Goal: Transaction & Acquisition: Purchase product/service

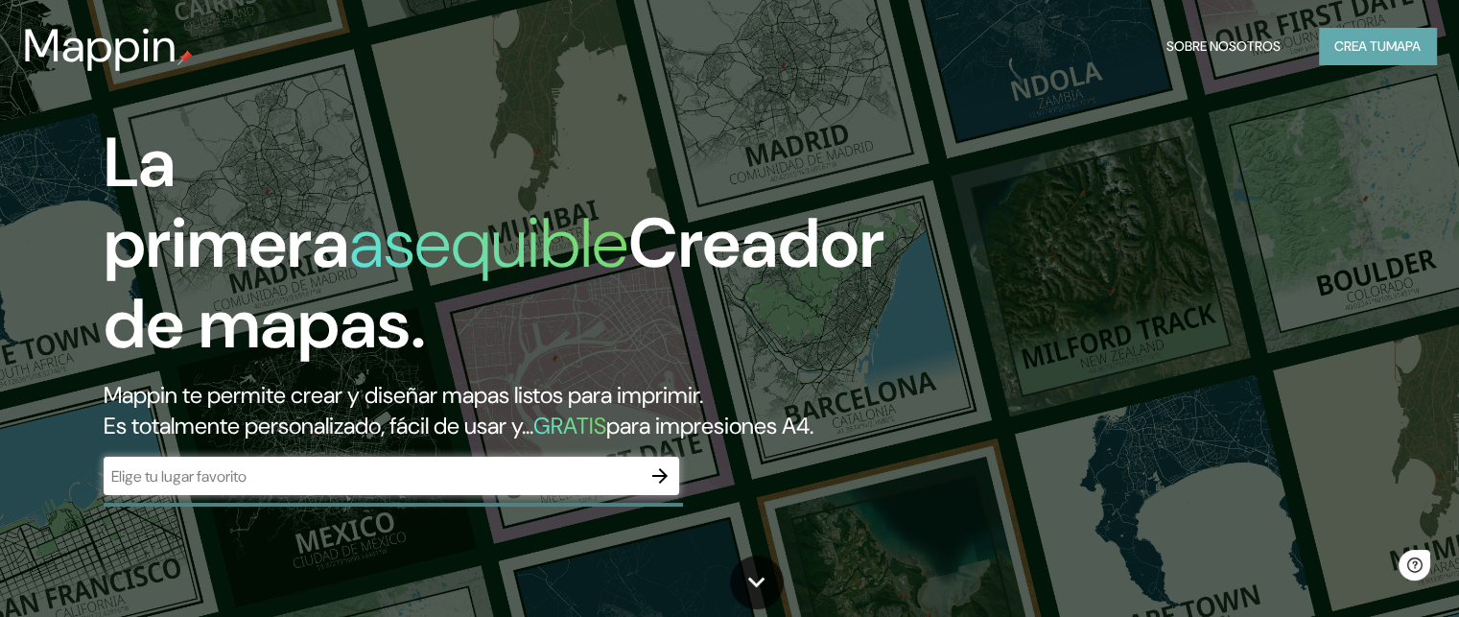
click at [1347, 54] on font "Crea tu" at bounding box center [1360, 45] width 52 height 17
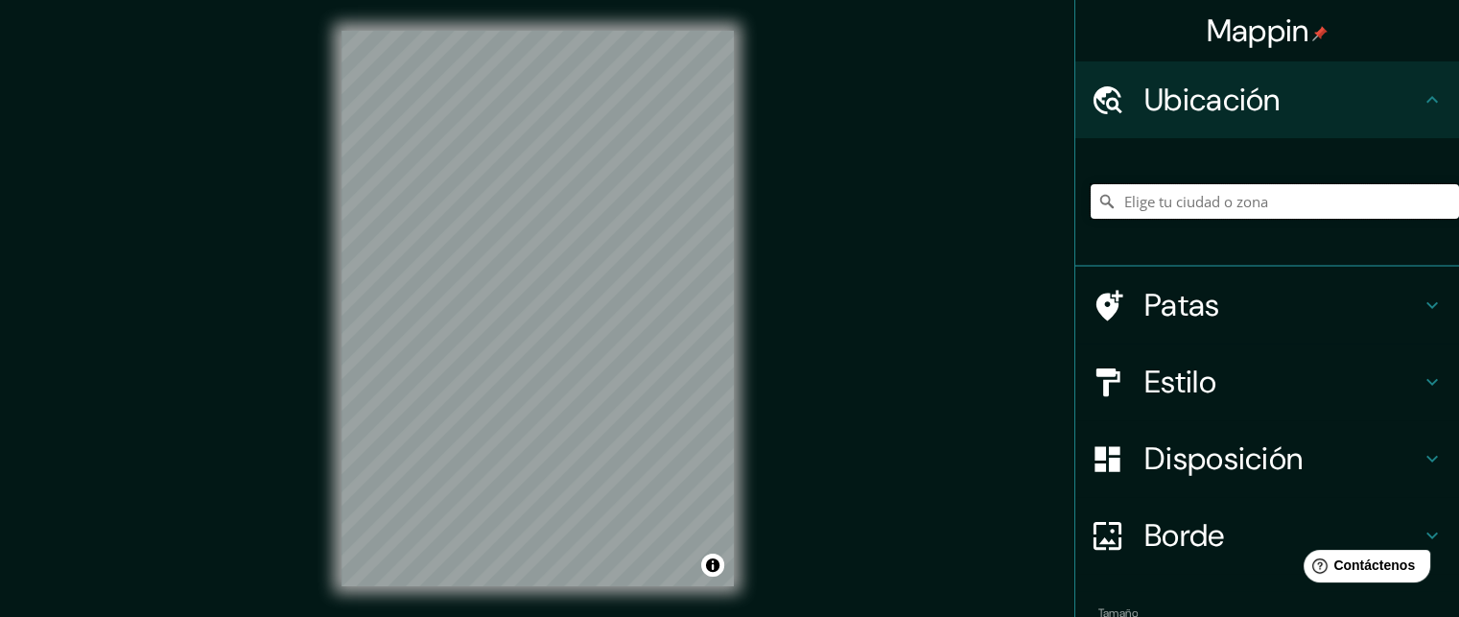
click at [1152, 210] on input "Elige tu ciudad o zona" at bounding box center [1275, 201] width 368 height 35
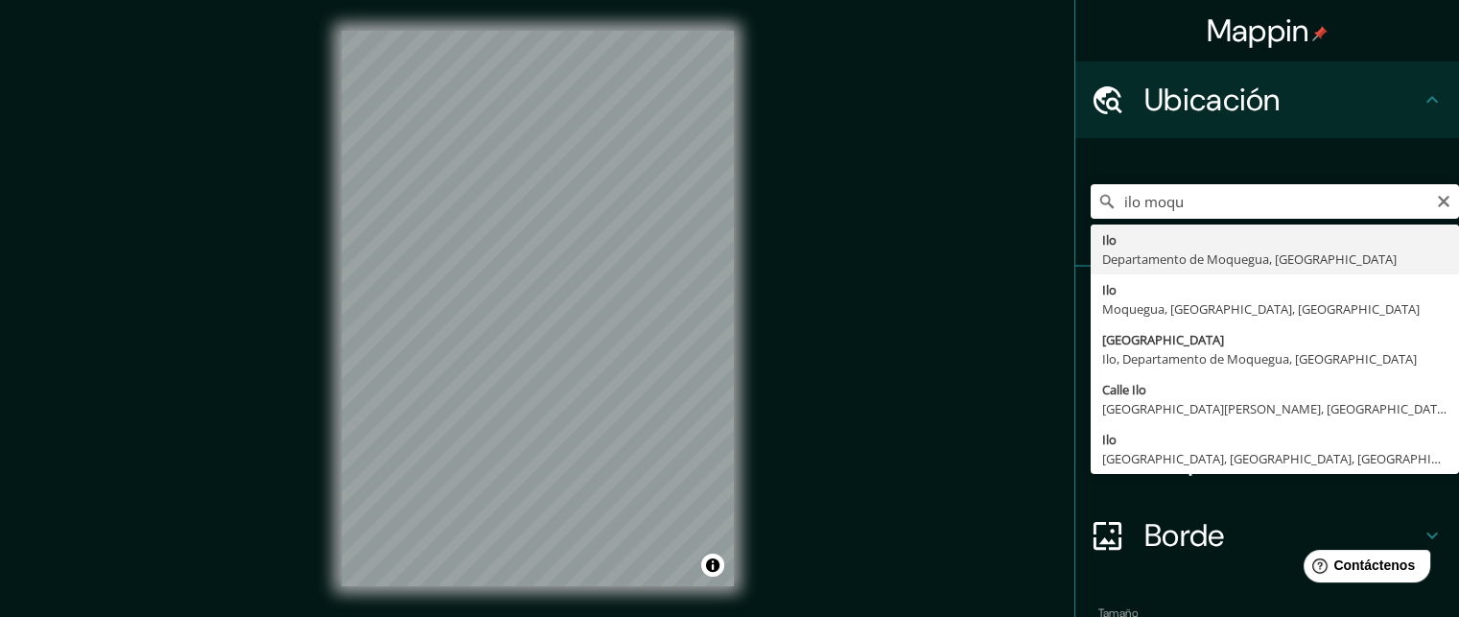
type input "Ilo, Departamento de Moquegua, [GEOGRAPHIC_DATA]"
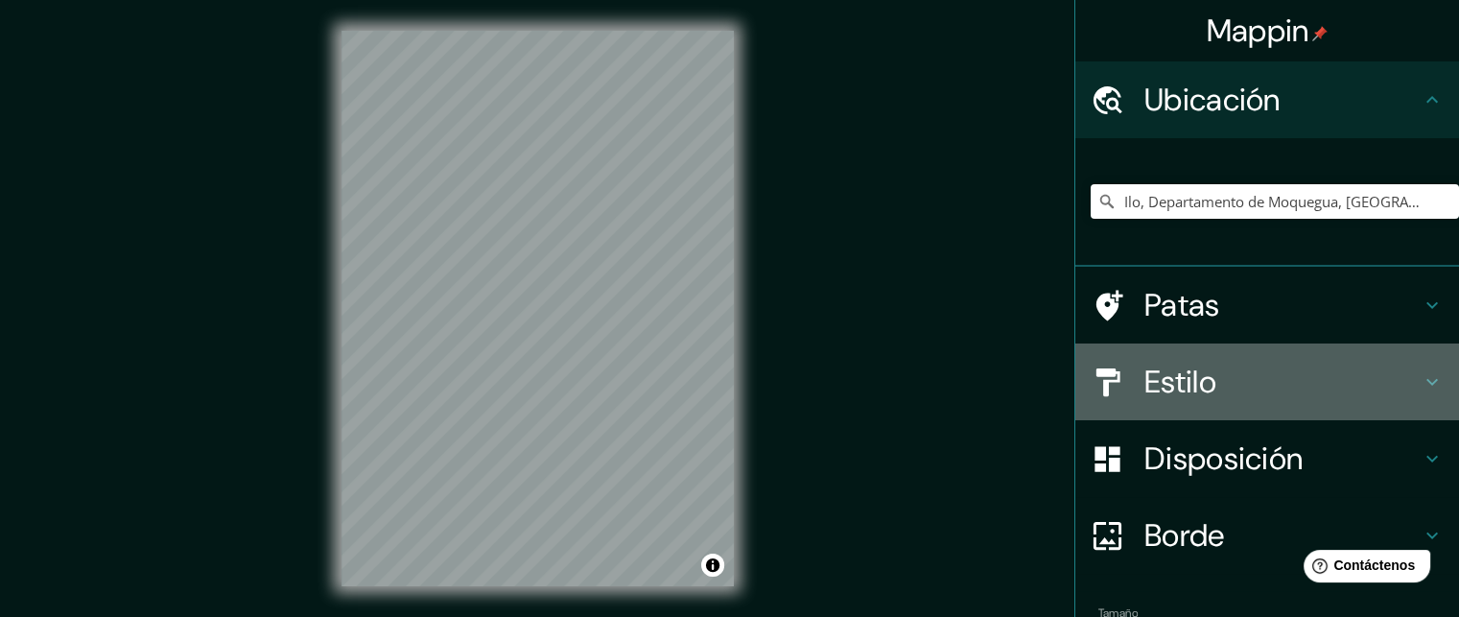
click at [1312, 394] on h4 "Estilo" at bounding box center [1282, 382] width 276 height 38
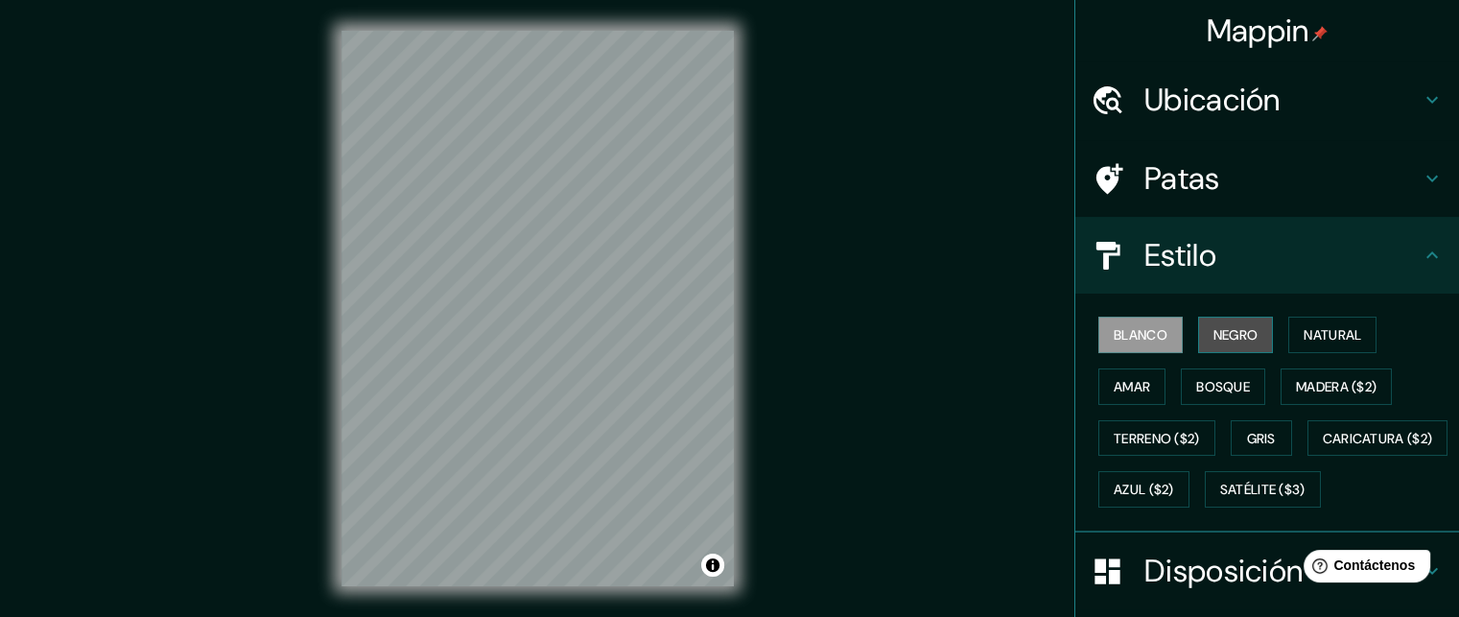
click at [1240, 335] on font "Negro" at bounding box center [1235, 334] width 45 height 17
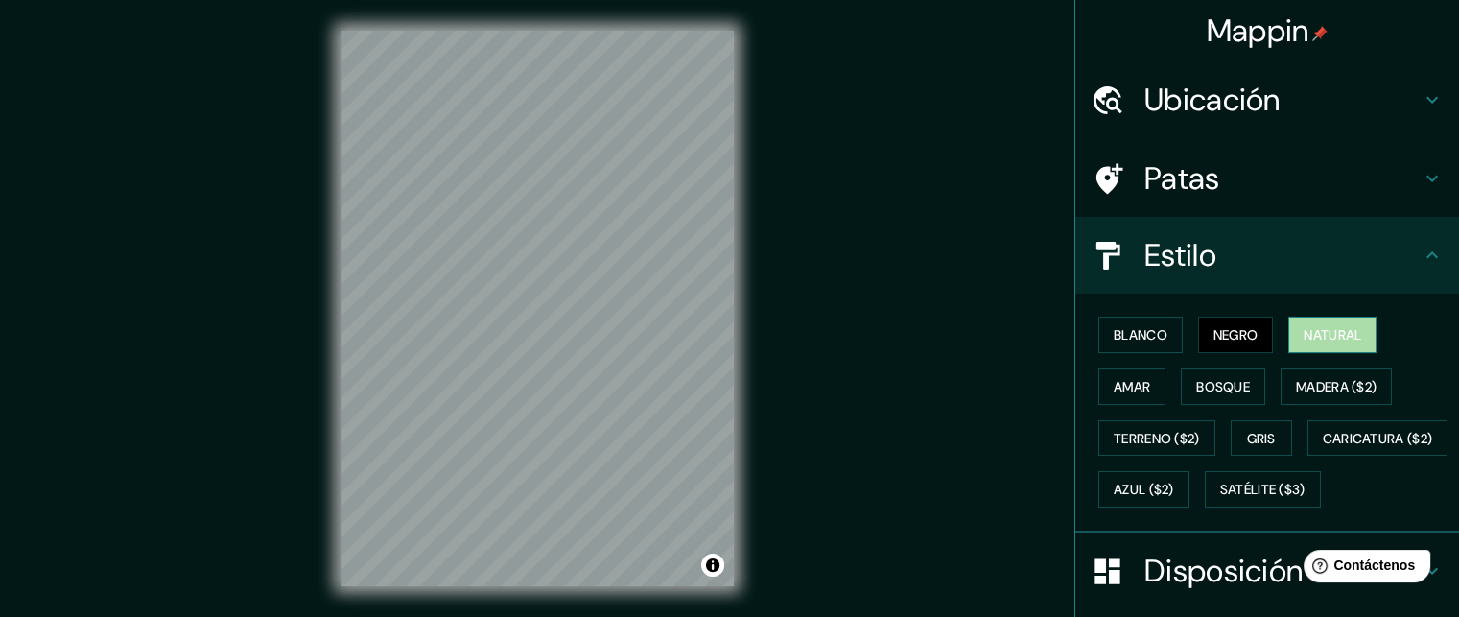
click at [1303, 326] on font "Natural" at bounding box center [1332, 334] width 58 height 17
click at [1114, 394] on font "Amar" at bounding box center [1132, 386] width 36 height 25
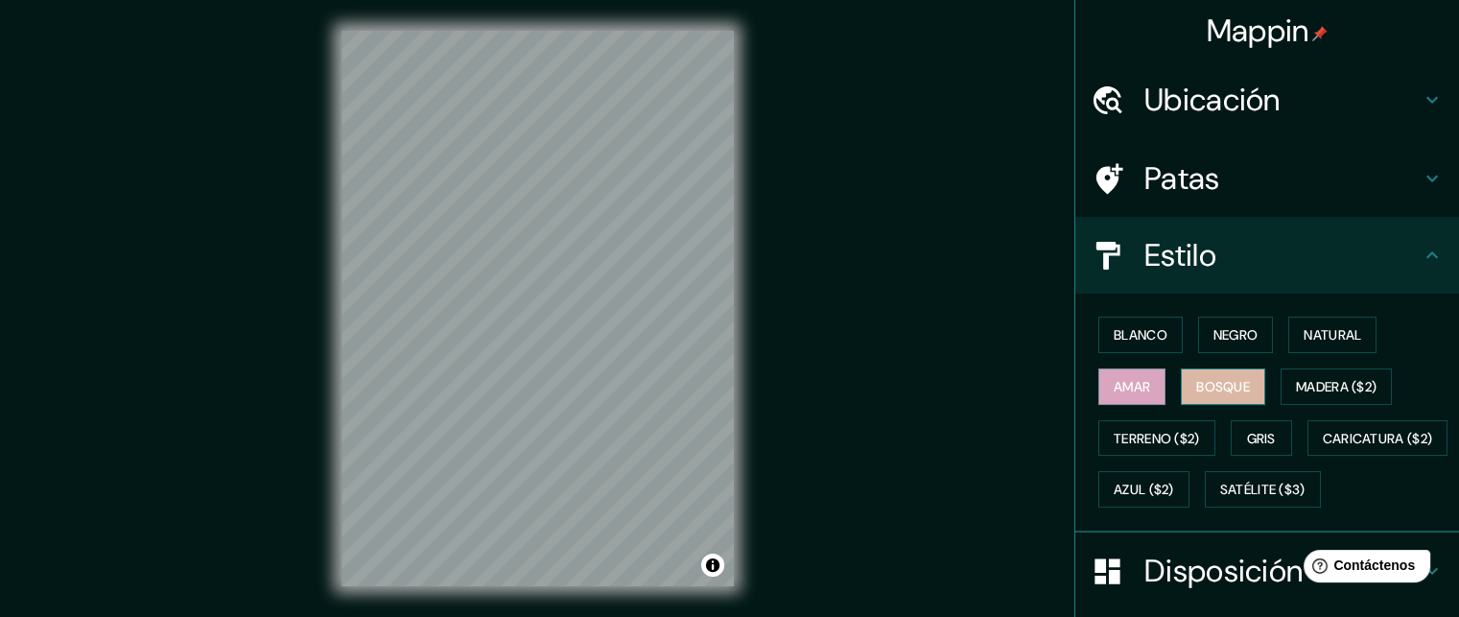
click at [1199, 387] on font "Bosque" at bounding box center [1223, 386] width 54 height 17
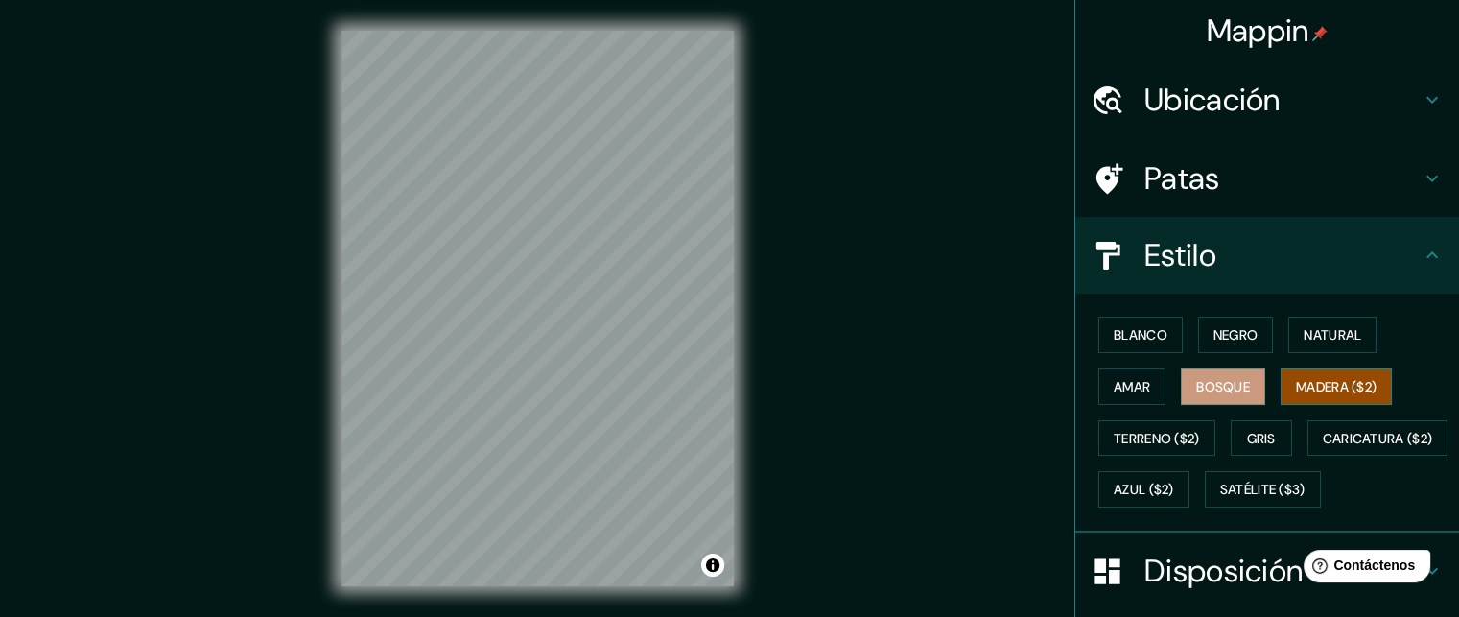
click at [1302, 384] on font "Madera ($2)" at bounding box center [1336, 386] width 81 height 17
click at [1115, 436] on font "Terreno ($2)" at bounding box center [1157, 438] width 86 height 17
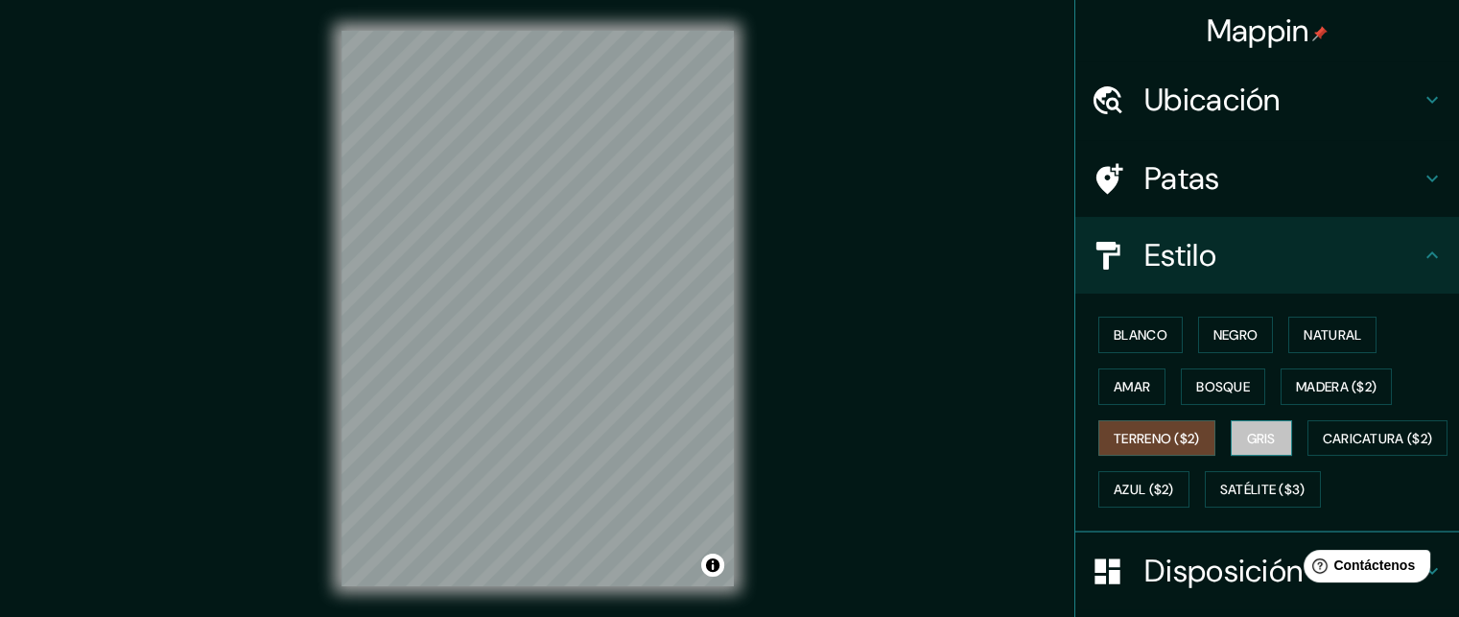
click at [1231, 440] on button "Gris" at bounding box center [1261, 438] width 61 height 36
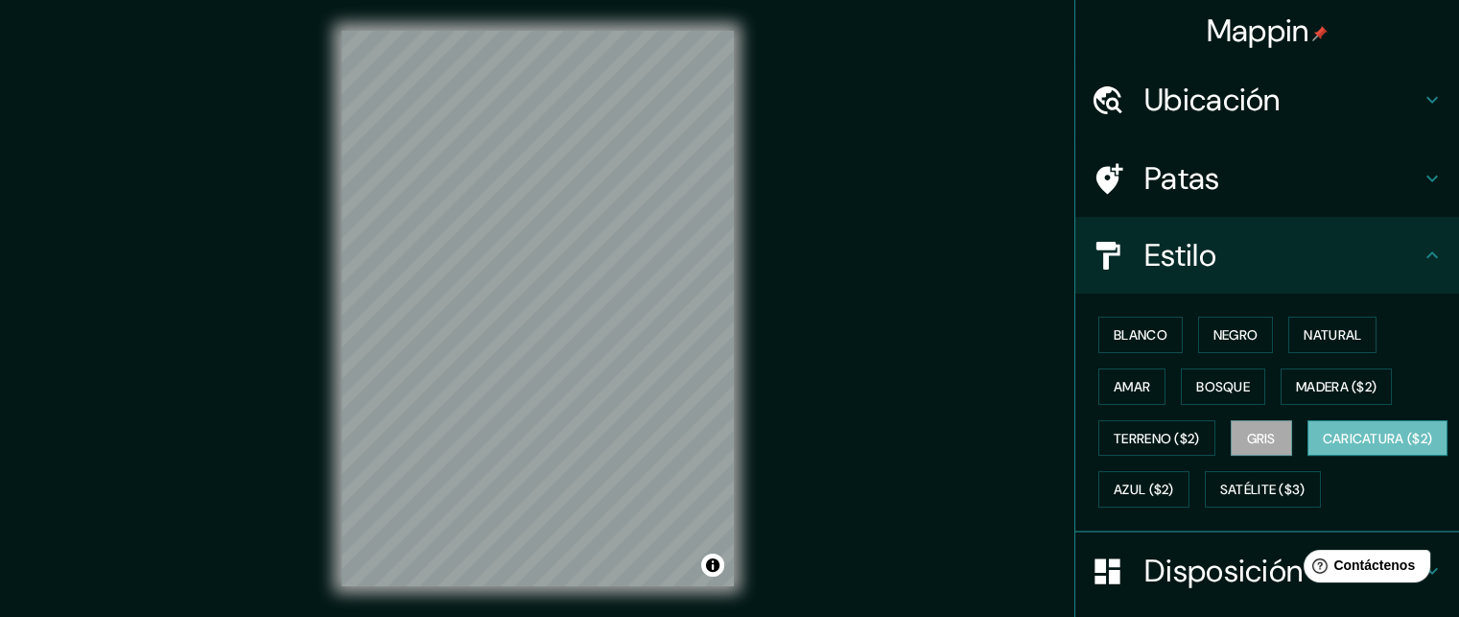
click at [1307, 457] on button "Caricatura ($2)" at bounding box center [1377, 438] width 141 height 36
click at [1189, 502] on button "Azul ($2)" at bounding box center [1143, 489] width 91 height 36
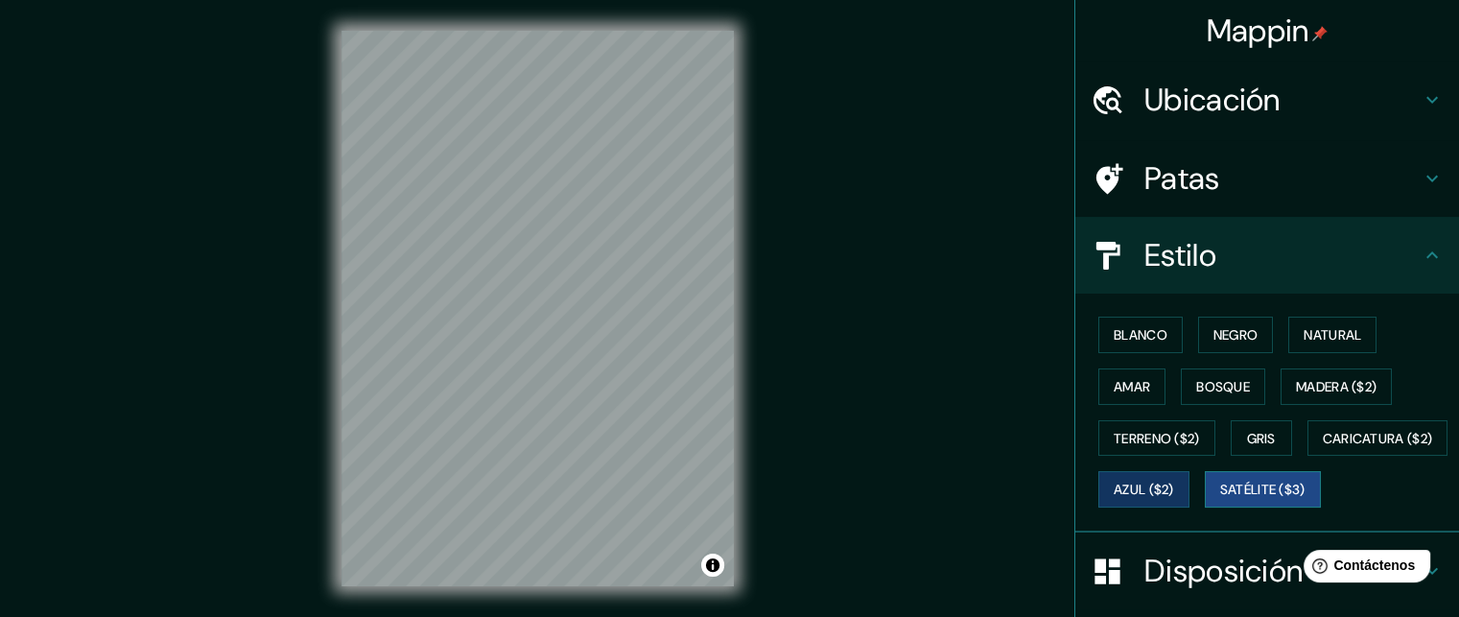
click at [1220, 499] on font "Satélite ($3)" at bounding box center [1262, 489] width 85 height 17
click at [1118, 326] on font "Blanco" at bounding box center [1141, 334] width 54 height 17
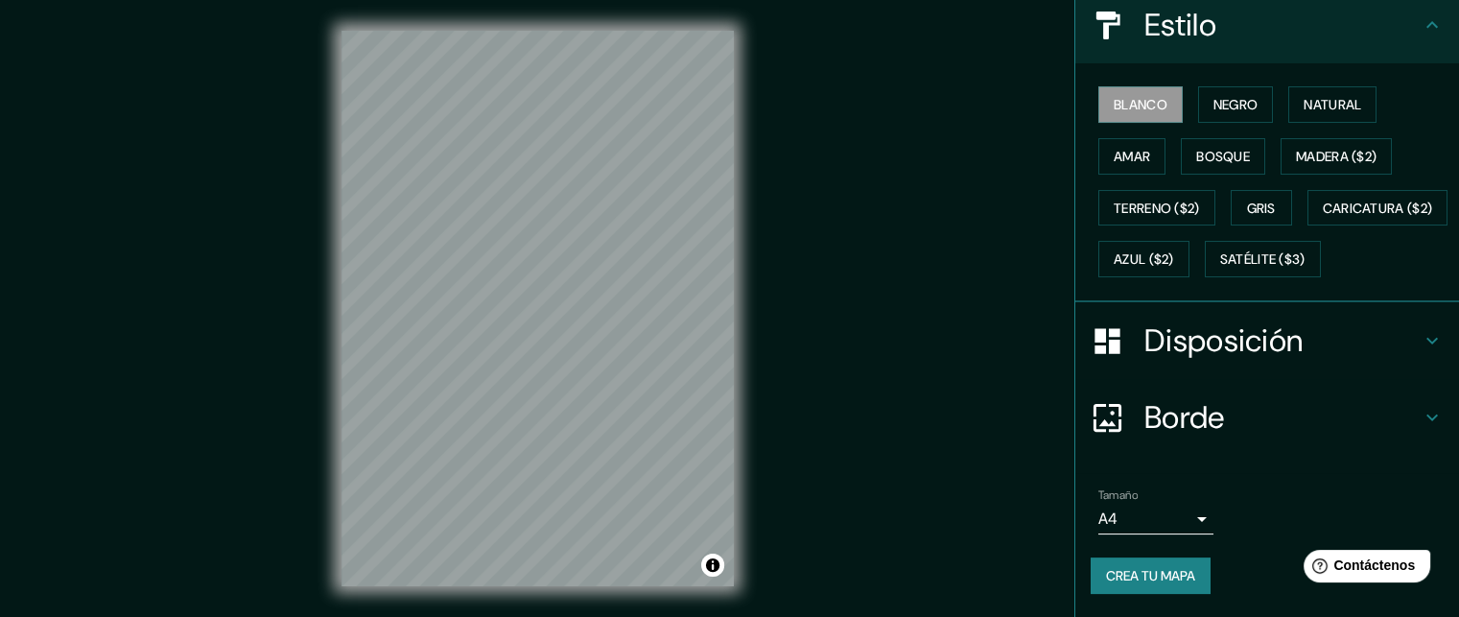
scroll to position [276, 0]
click at [1167, 528] on body "Mappin Ubicación Ilo, [GEOGRAPHIC_DATA], [GEOGRAPHIC_DATA] Patas Estilo [PERSON…" at bounding box center [729, 308] width 1459 height 617
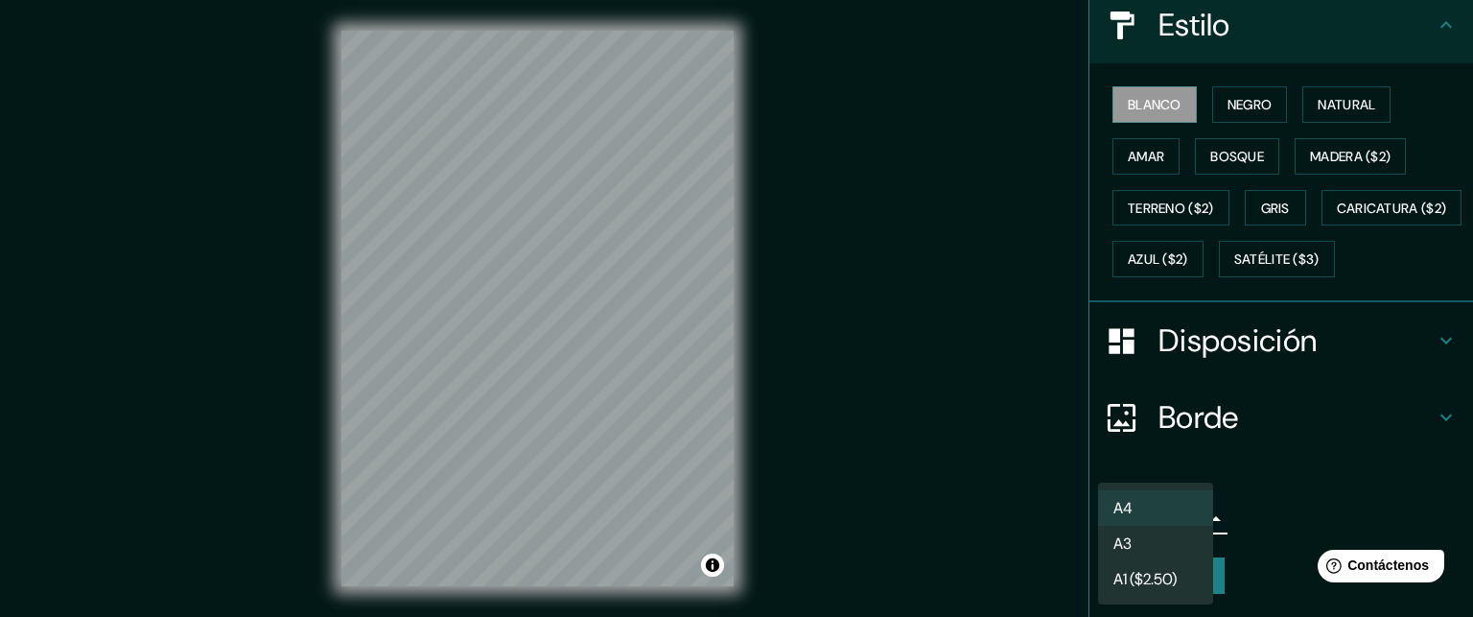
click at [1182, 548] on li "A3" at bounding box center [1155, 543] width 115 height 35
type input "a4"
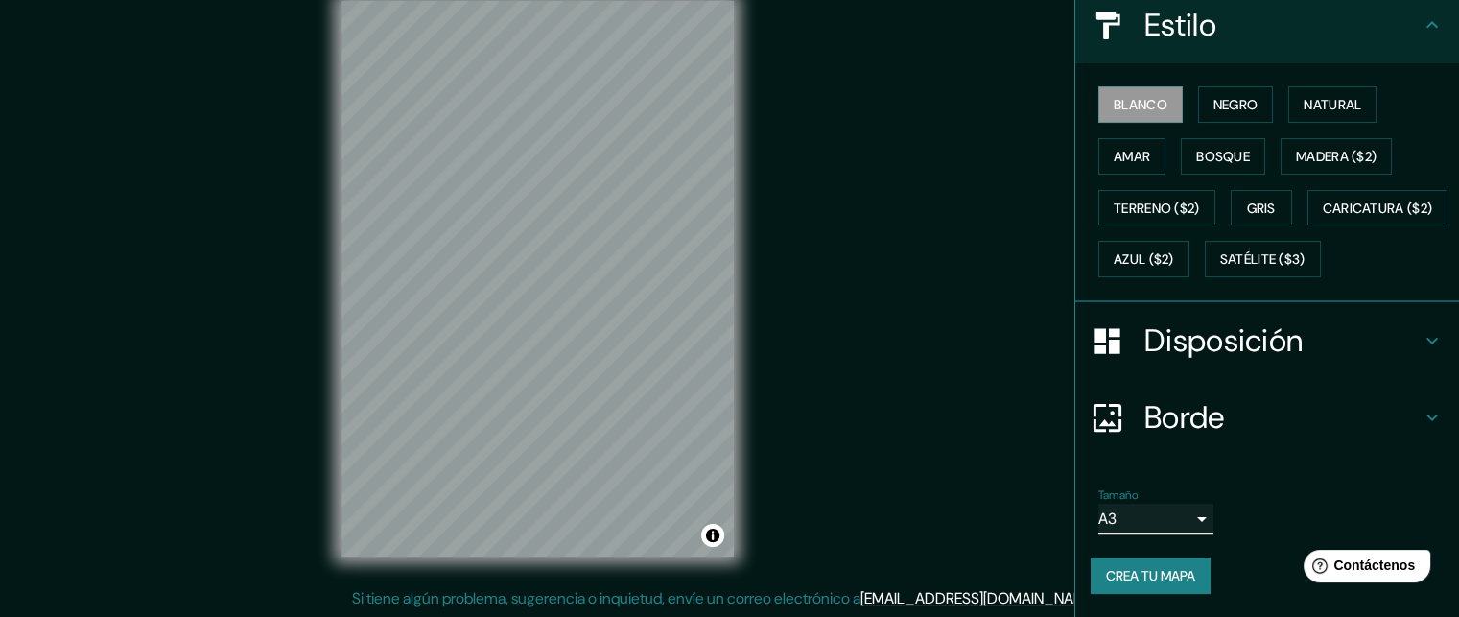
scroll to position [31, 0]
click at [1167, 425] on font "Borde" at bounding box center [1184, 417] width 81 height 40
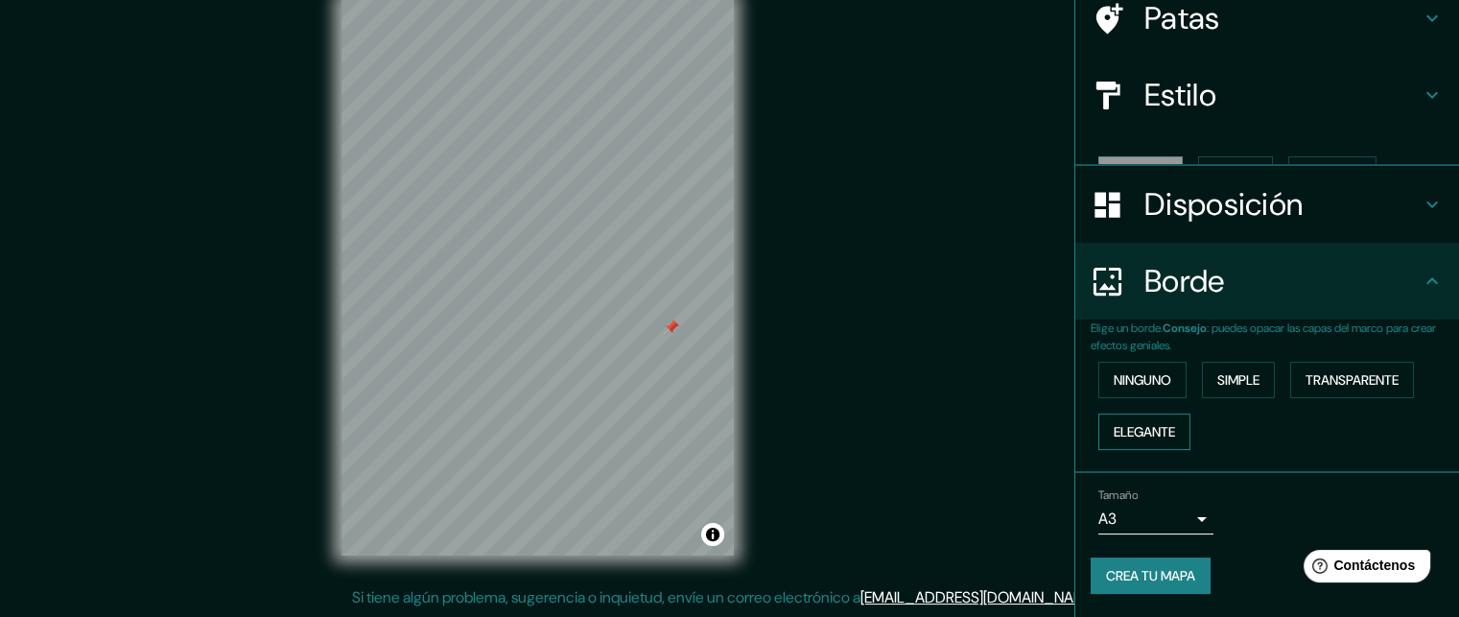
scroll to position [127, 0]
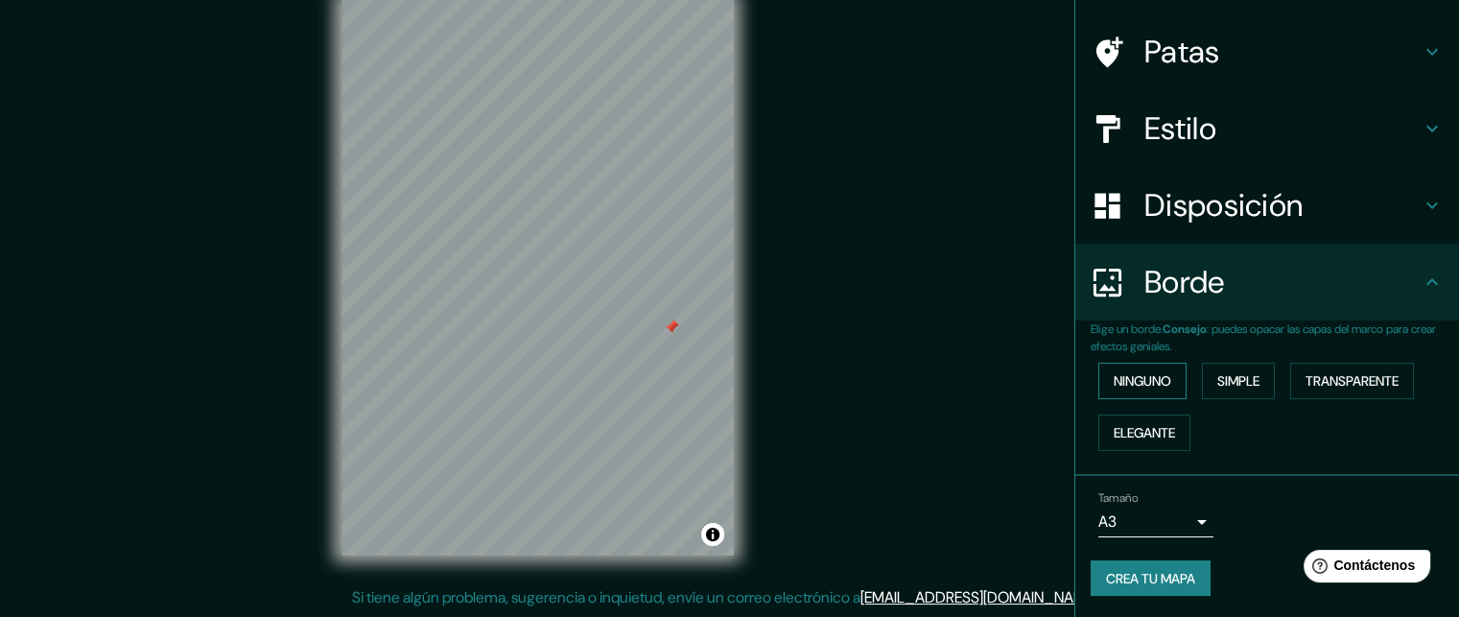
click at [1154, 385] on font "Ninguno" at bounding box center [1143, 380] width 58 height 17
click at [1166, 571] on font "Crea tu mapa" at bounding box center [1150, 578] width 89 height 17
click at [668, 328] on div at bounding box center [671, 326] width 15 height 15
click at [1174, 571] on div "Crea tu mapa" at bounding box center [1267, 578] width 353 height 36
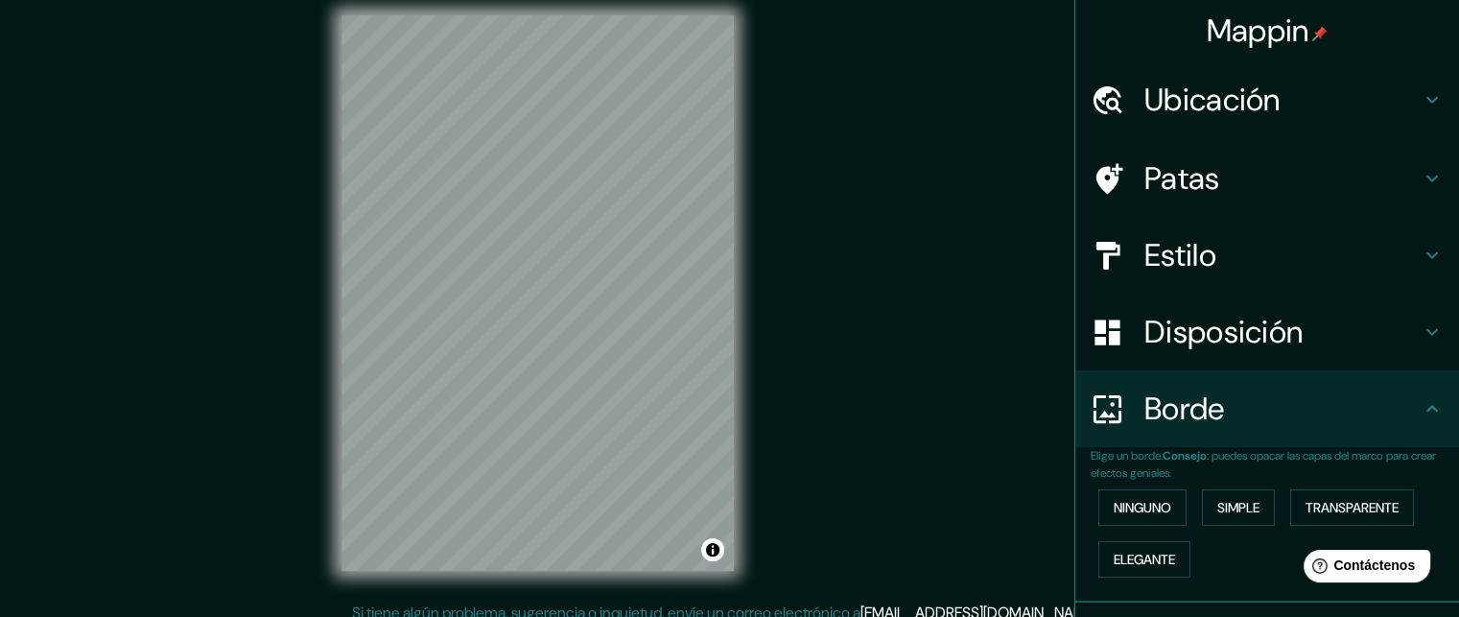
scroll to position [0, 0]
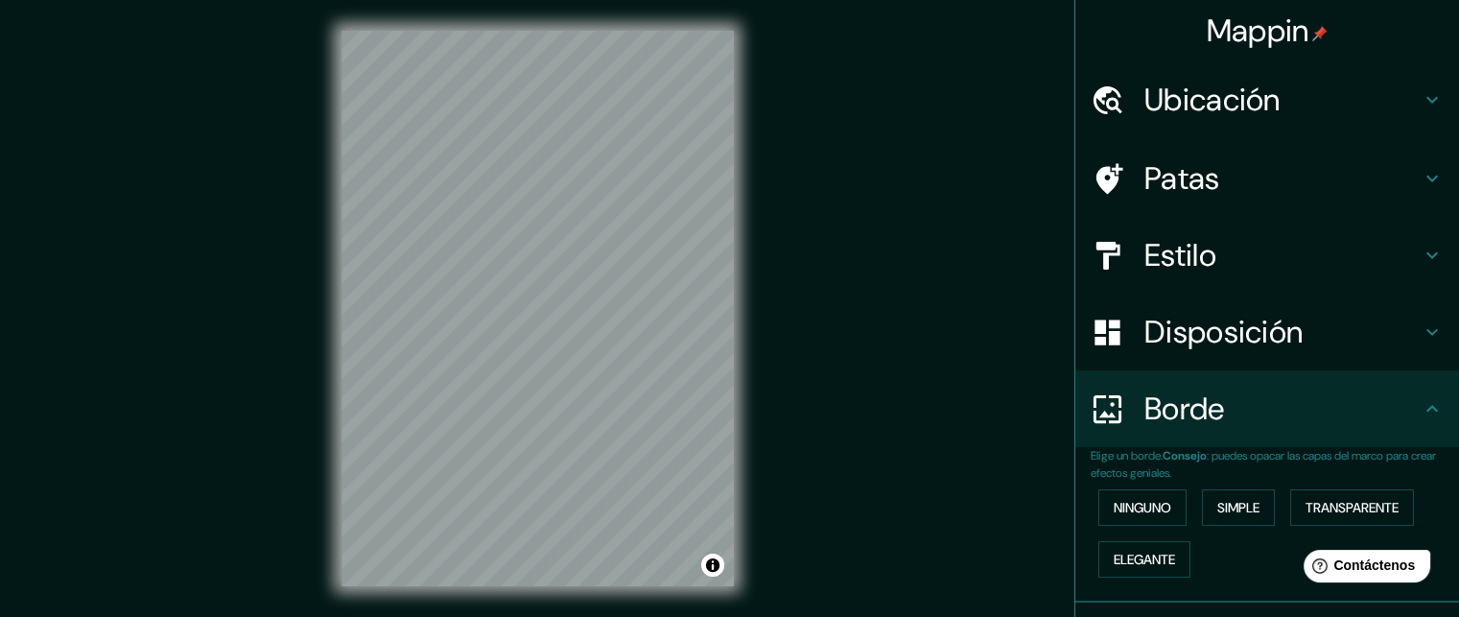
click at [1214, 329] on font "Disposición" at bounding box center [1223, 332] width 158 height 40
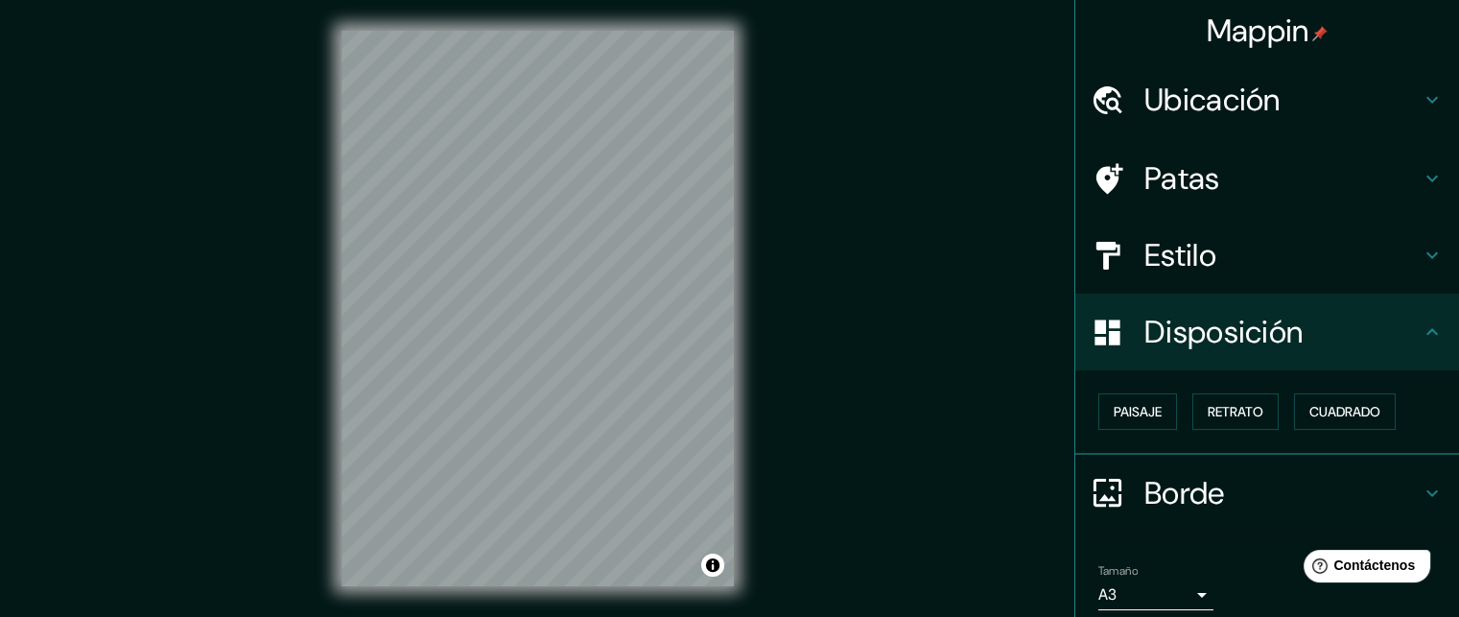
click at [1198, 253] on font "Estilo" at bounding box center [1180, 255] width 72 height 40
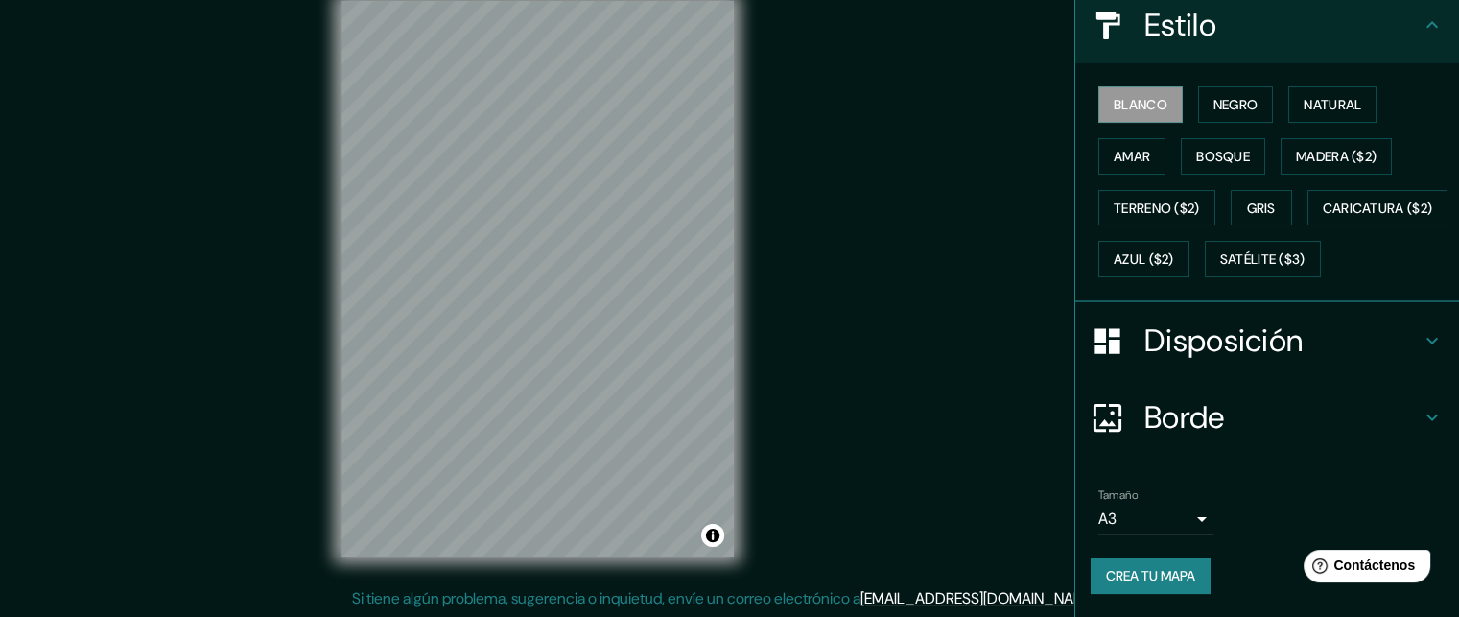
scroll to position [31, 0]
click at [1132, 558] on button "Crea tu mapa" at bounding box center [1151, 575] width 120 height 36
drag, startPoint x: 817, startPoint y: 338, endPoint x: 817, endPoint y: 372, distance: 34.5
click at [817, 372] on div "Mappin Ubicación Ilo, [GEOGRAPHIC_DATA], [GEOGRAPHIC_DATA] Patas Estilo [PERSON…" at bounding box center [729, 292] width 1459 height 647
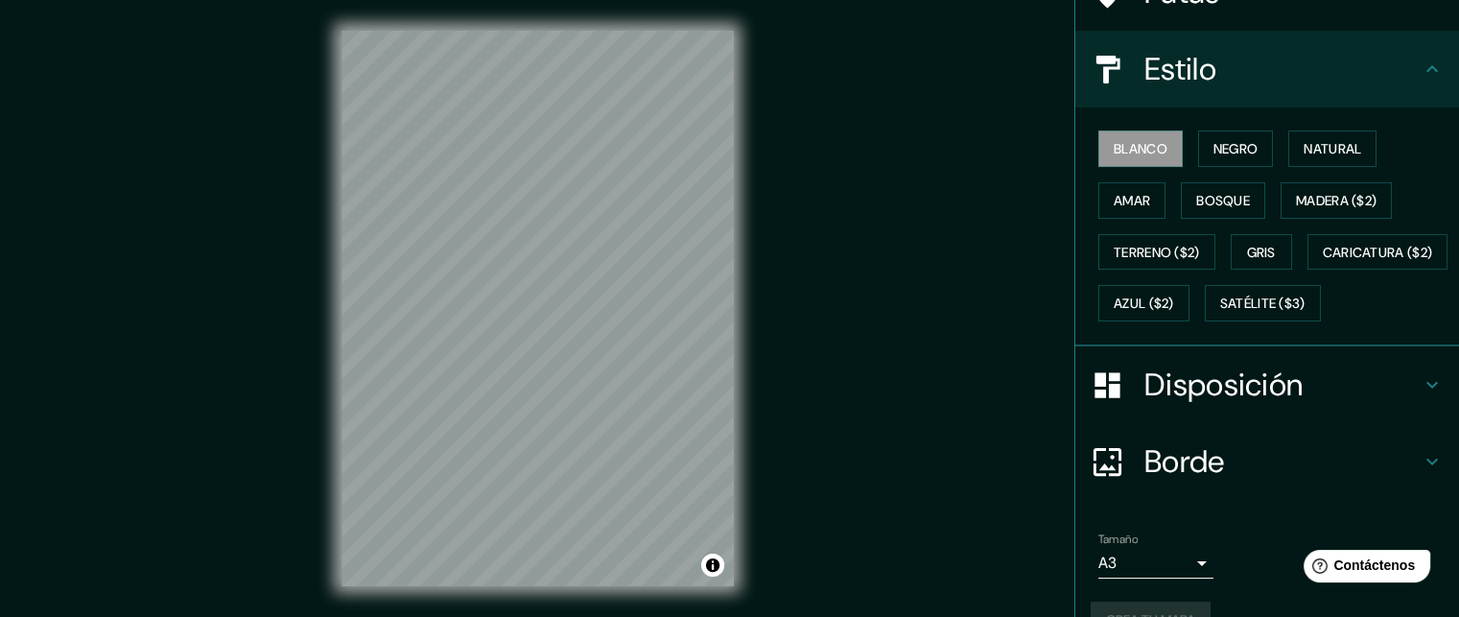
scroll to position [0, 0]
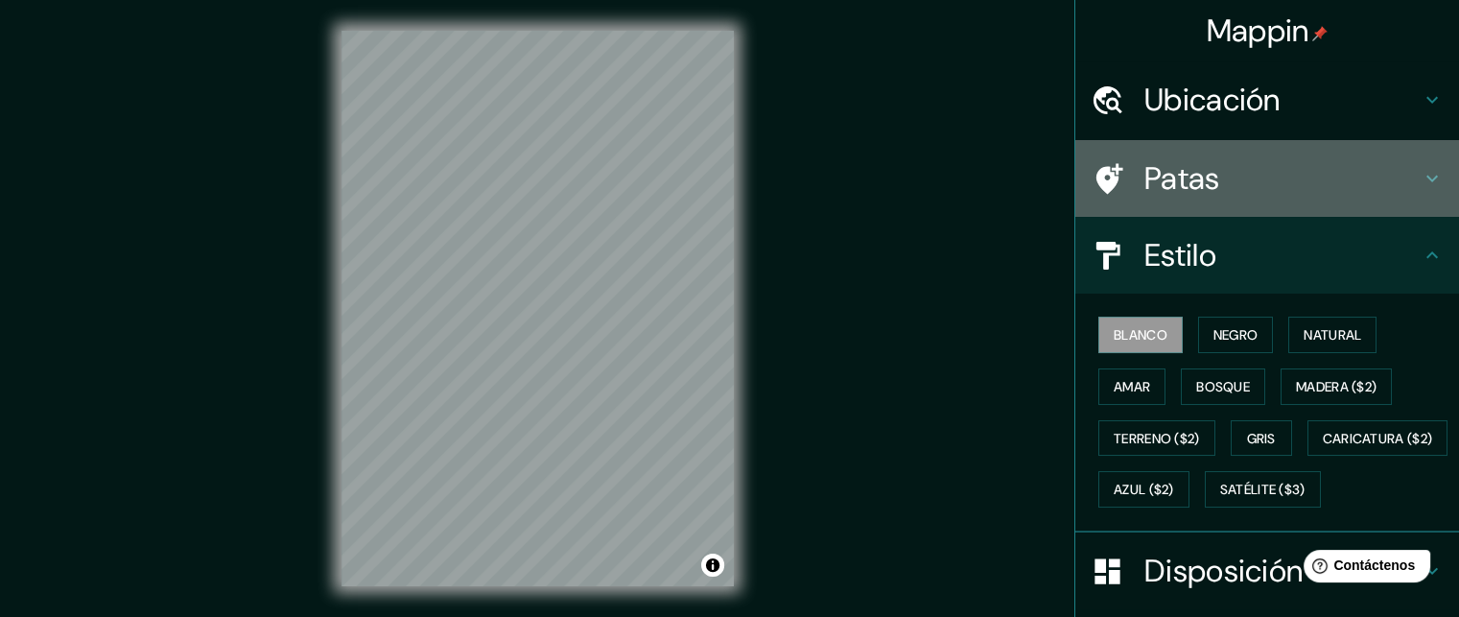
click at [1174, 199] on div "Patas" at bounding box center [1267, 178] width 384 height 77
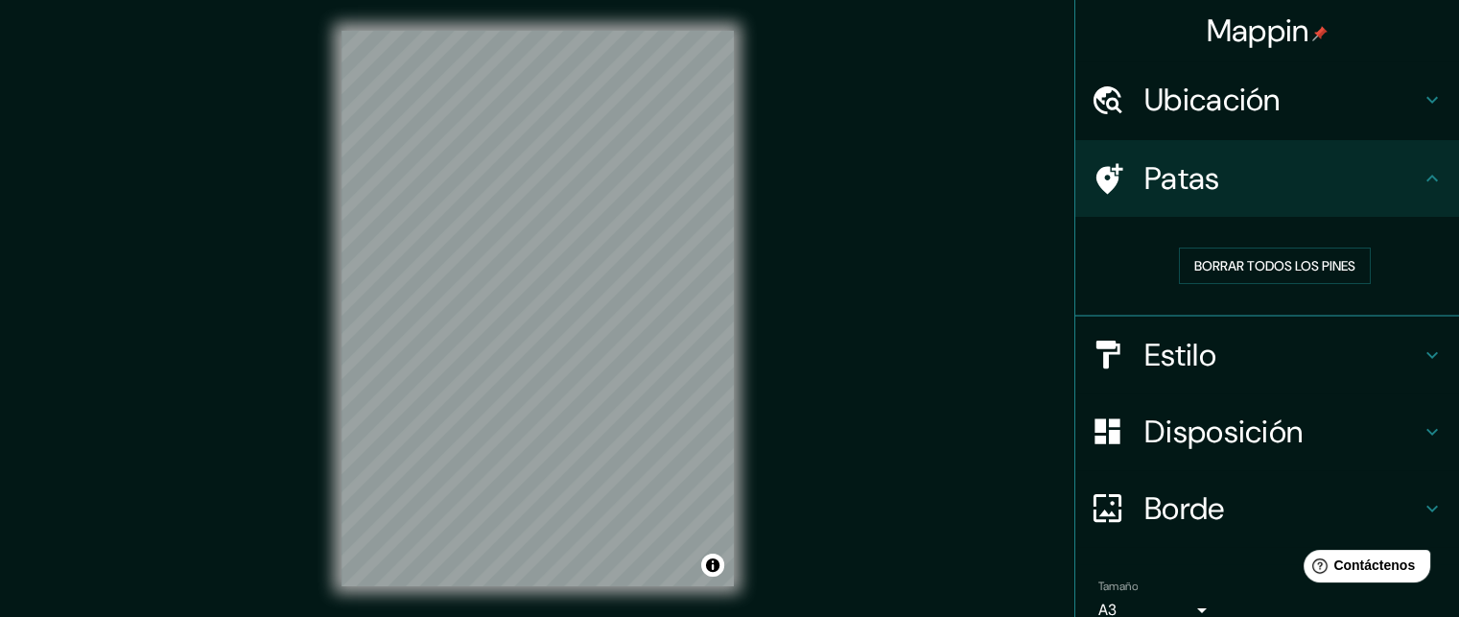
click at [1167, 96] on font "Ubicación" at bounding box center [1212, 100] width 136 height 40
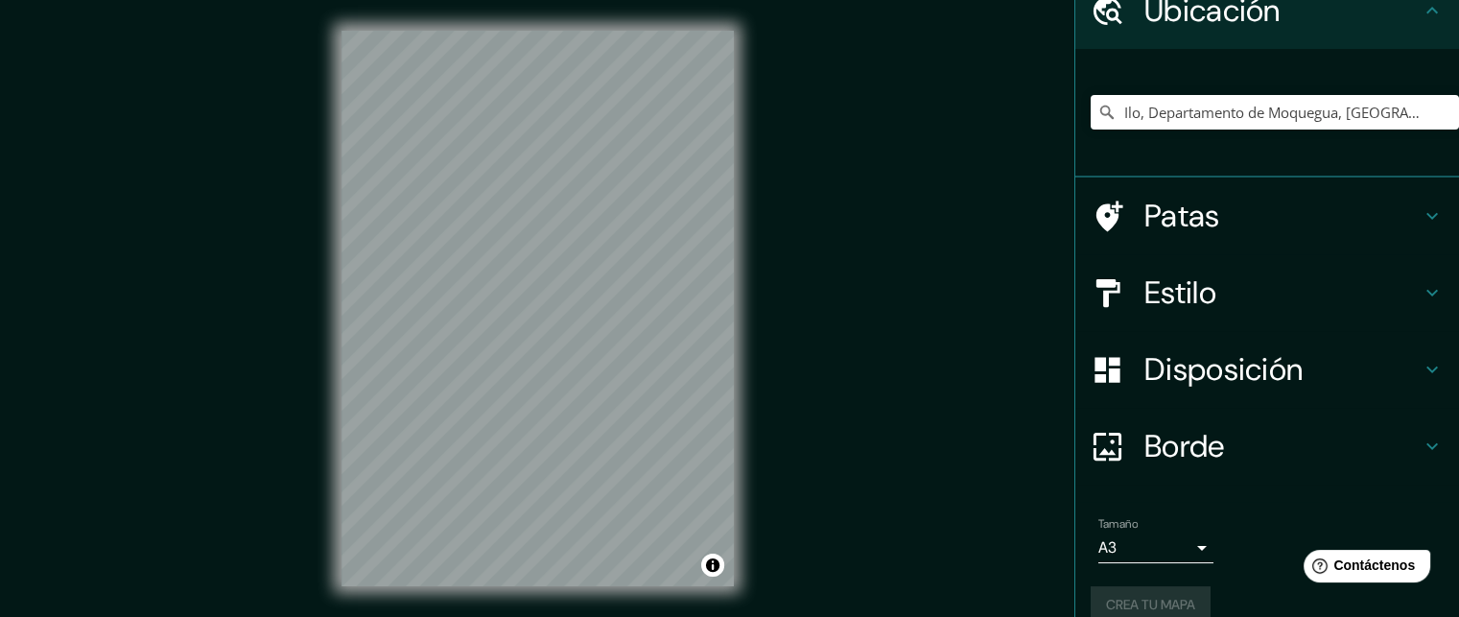
scroll to position [116, 0]
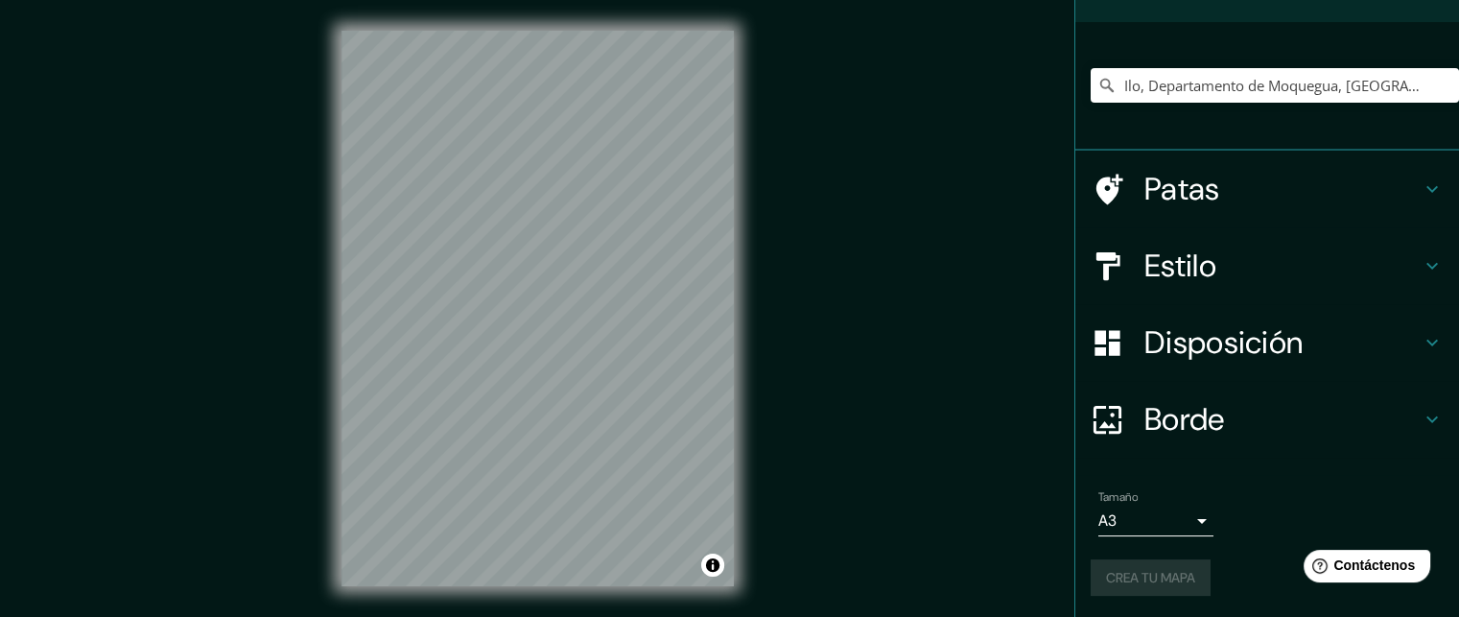
click at [1199, 256] on font "Estilo" at bounding box center [1180, 266] width 72 height 40
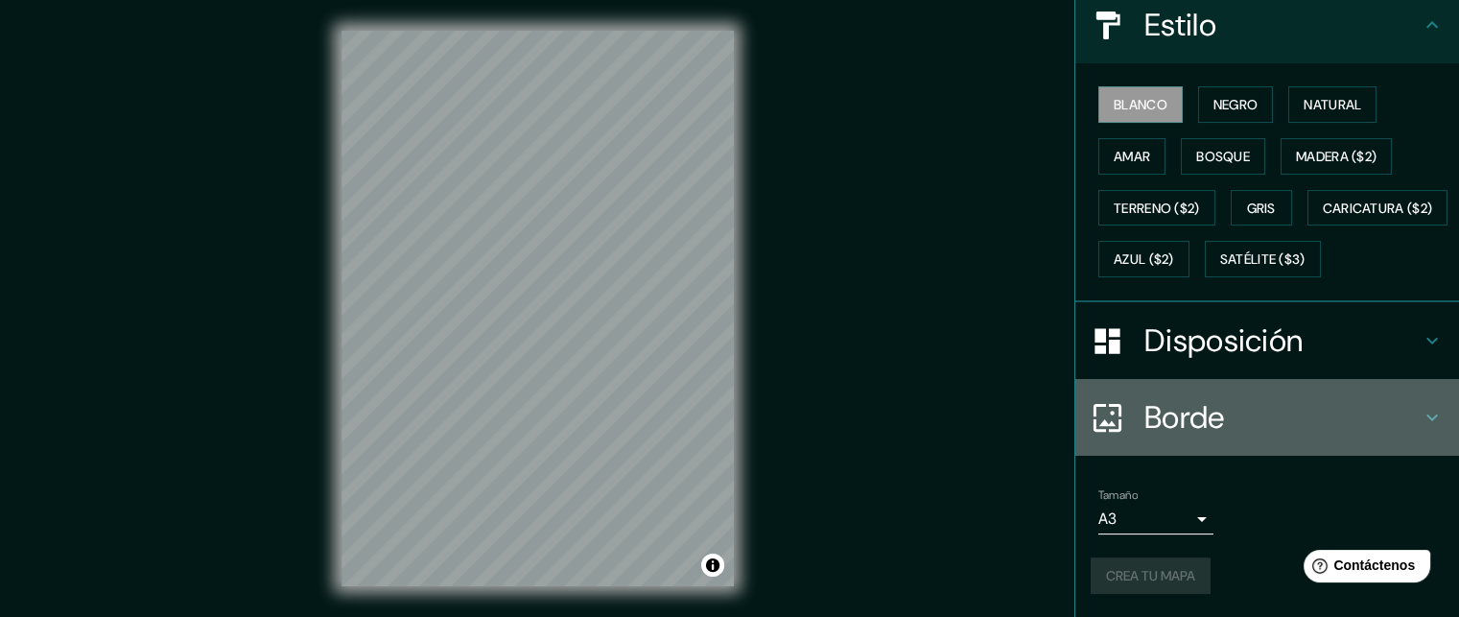
click at [1178, 380] on div "Borde" at bounding box center [1267, 417] width 384 height 77
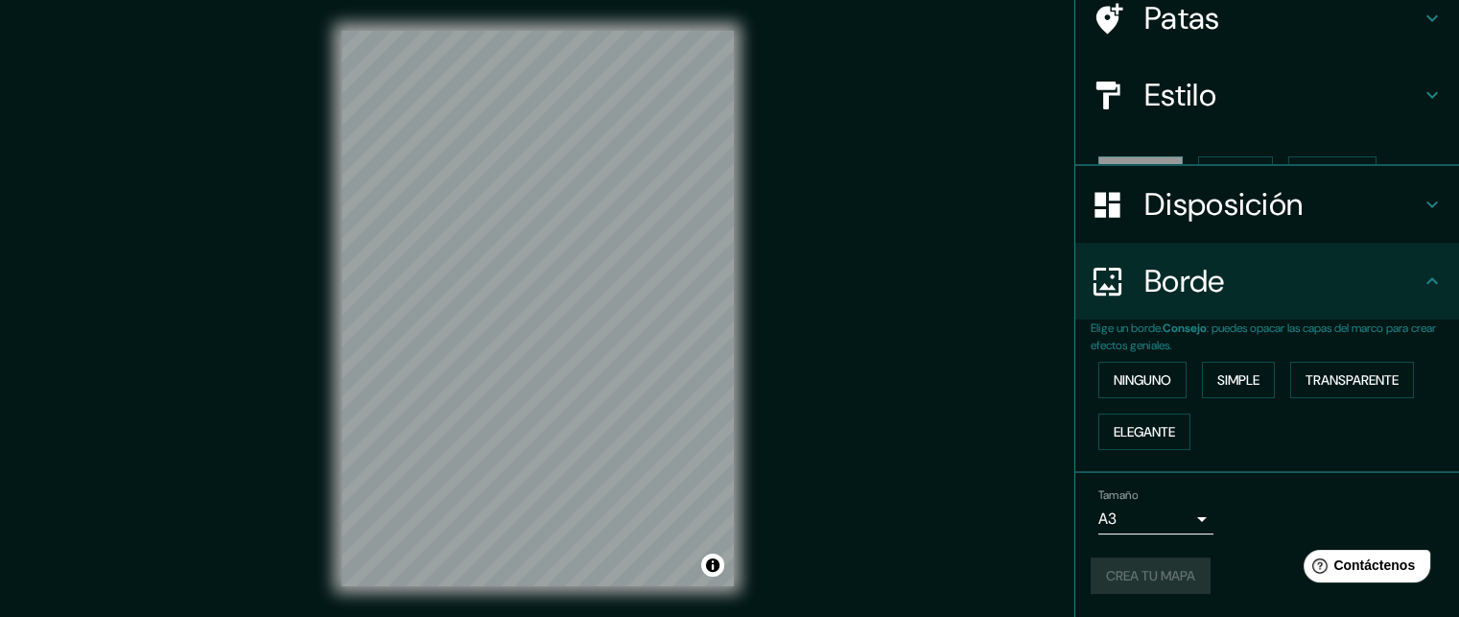
scroll to position [127, 0]
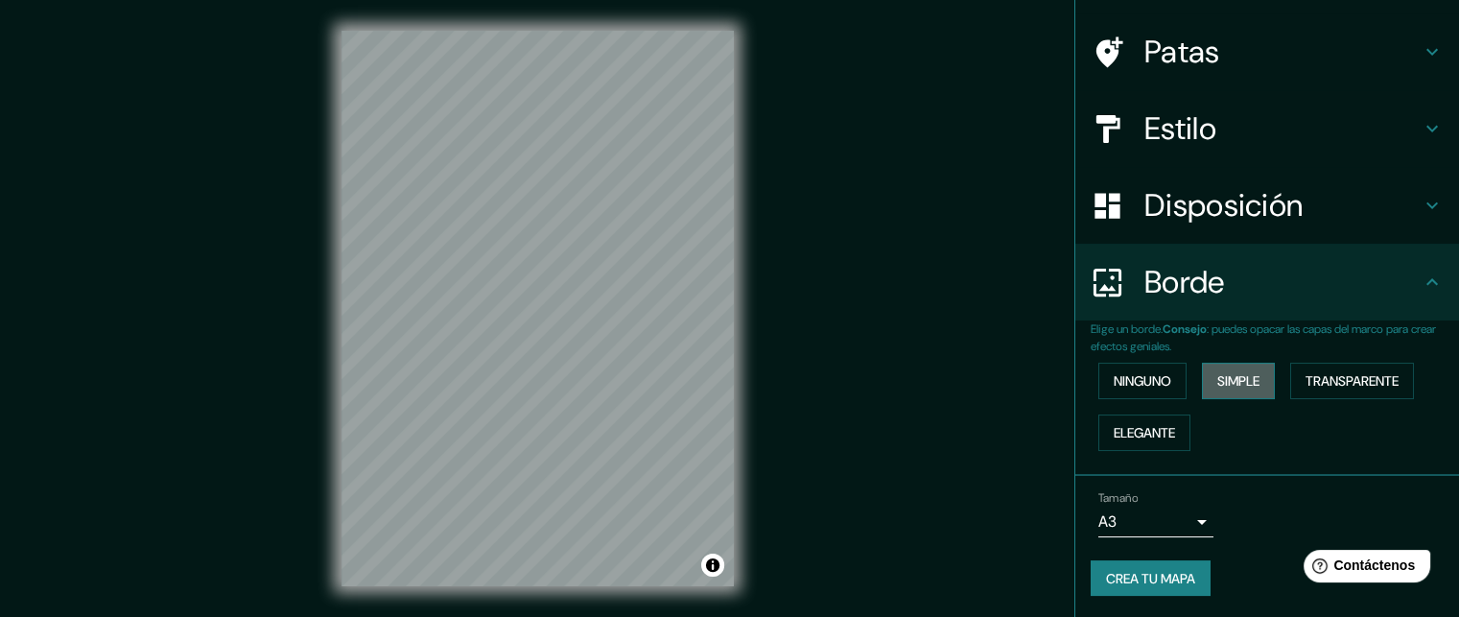
click at [1202, 387] on button "Simple" at bounding box center [1238, 381] width 73 height 36
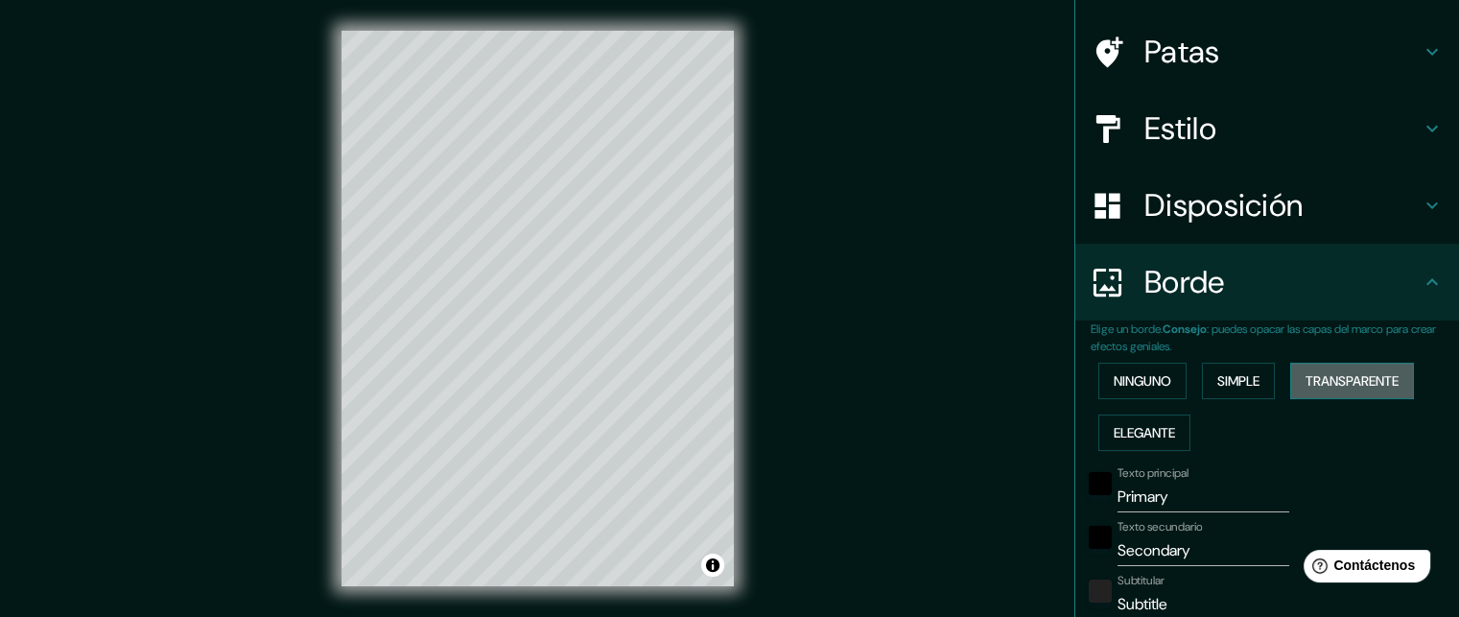
click at [1316, 384] on font "Transparente" at bounding box center [1351, 380] width 93 height 17
click at [1146, 421] on font "Elegante" at bounding box center [1144, 432] width 61 height 25
click at [1243, 387] on font "Simple" at bounding box center [1238, 380] width 42 height 17
click at [1348, 381] on font "Transparente" at bounding box center [1351, 380] width 93 height 17
click at [1161, 382] on button "Ninguno" at bounding box center [1142, 381] width 88 height 36
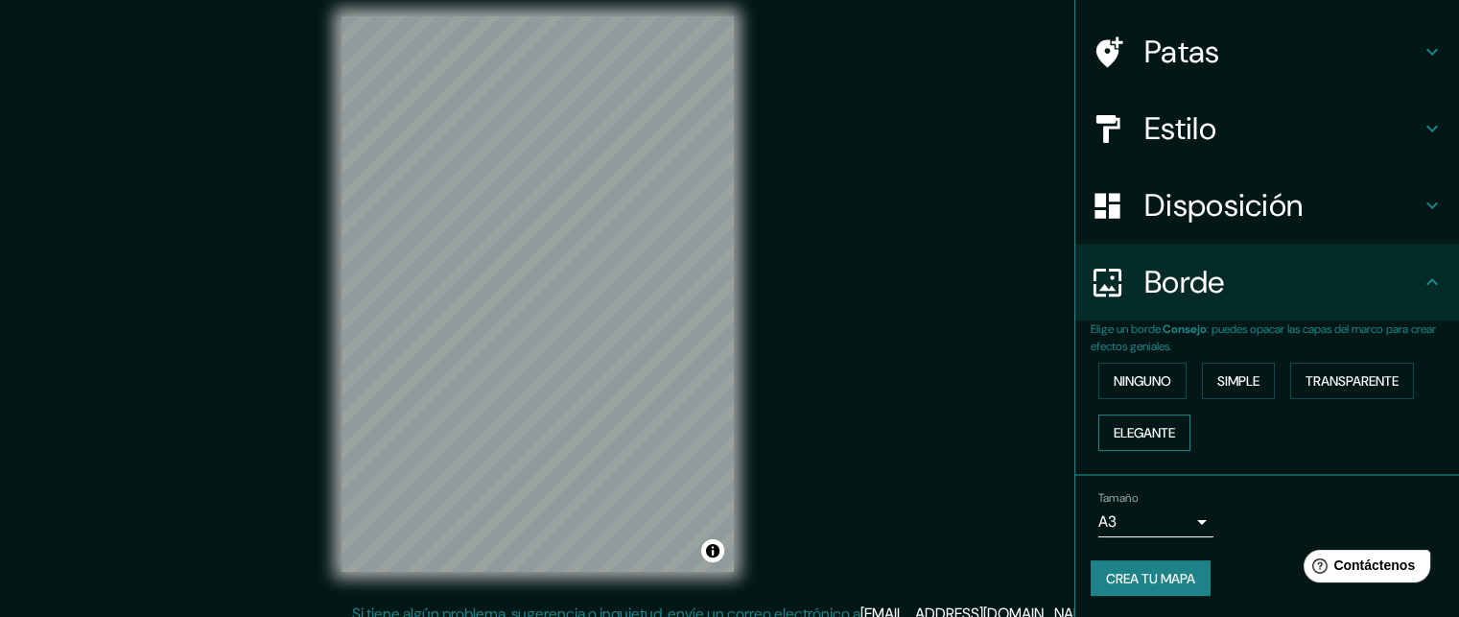
scroll to position [31, 0]
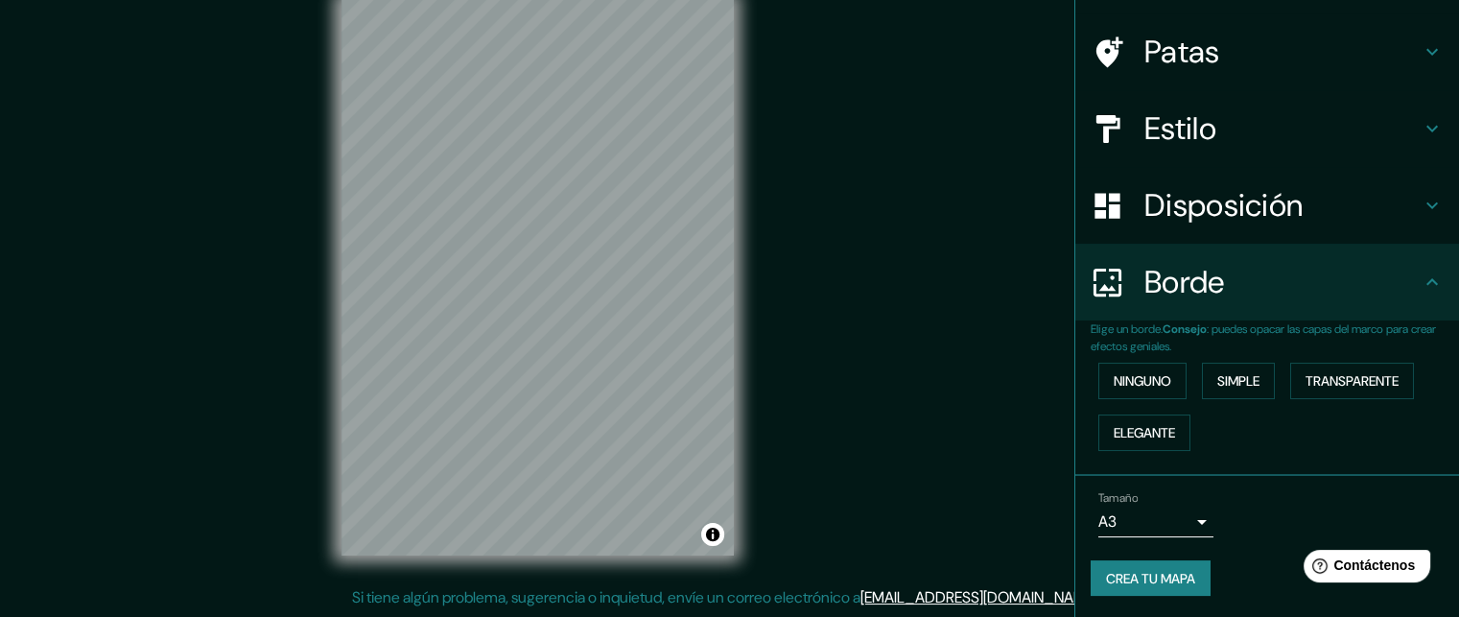
click at [1144, 222] on font "Disposición" at bounding box center [1223, 205] width 158 height 40
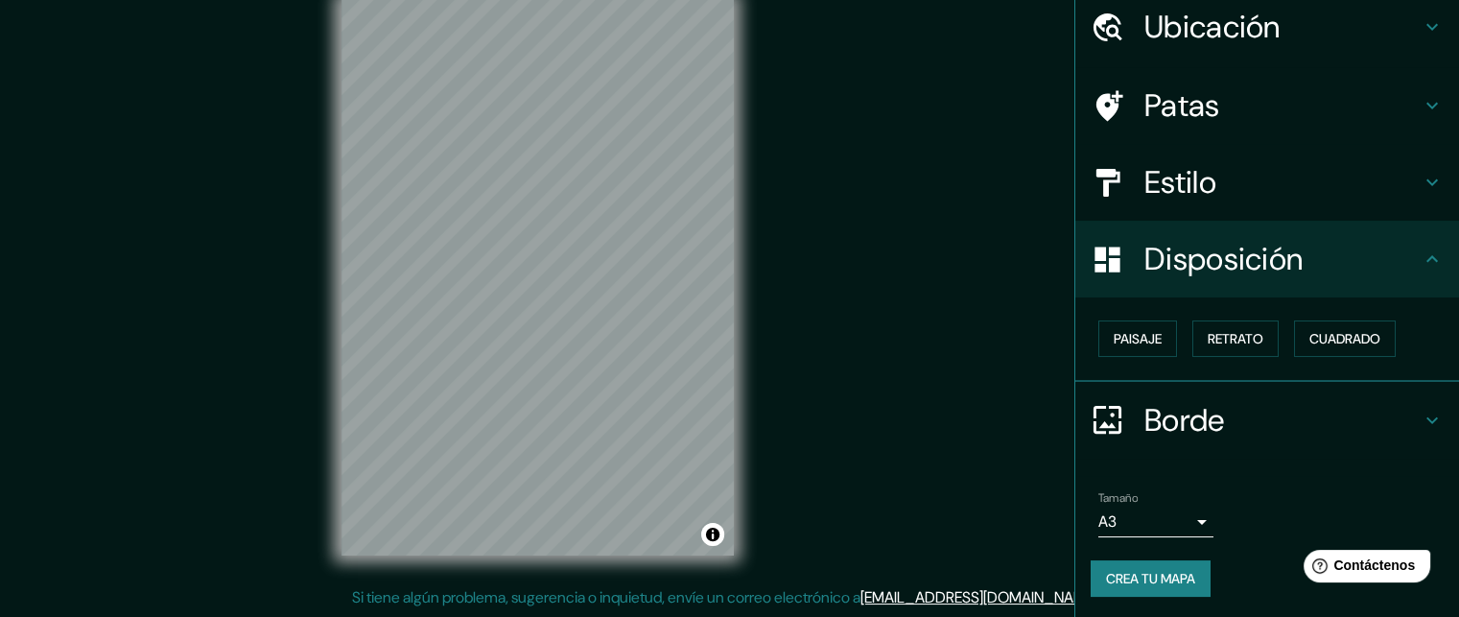
scroll to position [73, 0]
click at [1162, 336] on button "Paisaje" at bounding box center [1137, 338] width 79 height 36
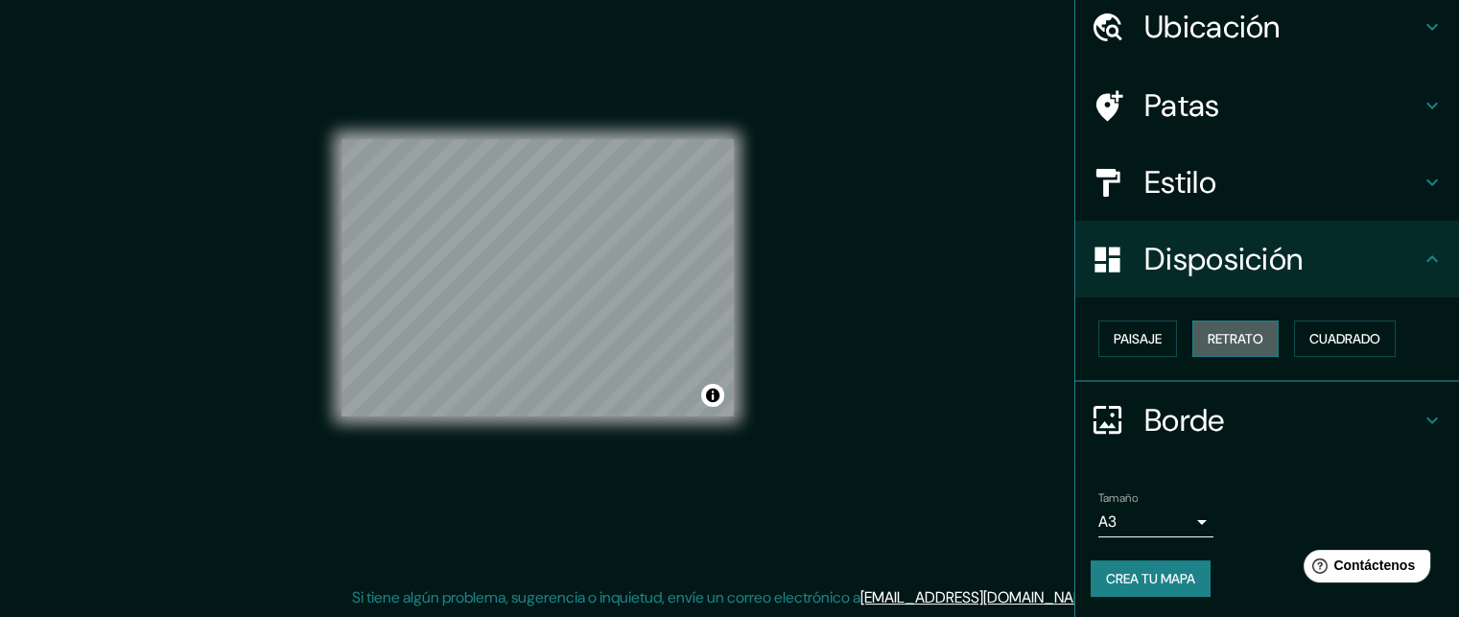
click at [1208, 342] on font "Retrato" at bounding box center [1236, 338] width 56 height 17
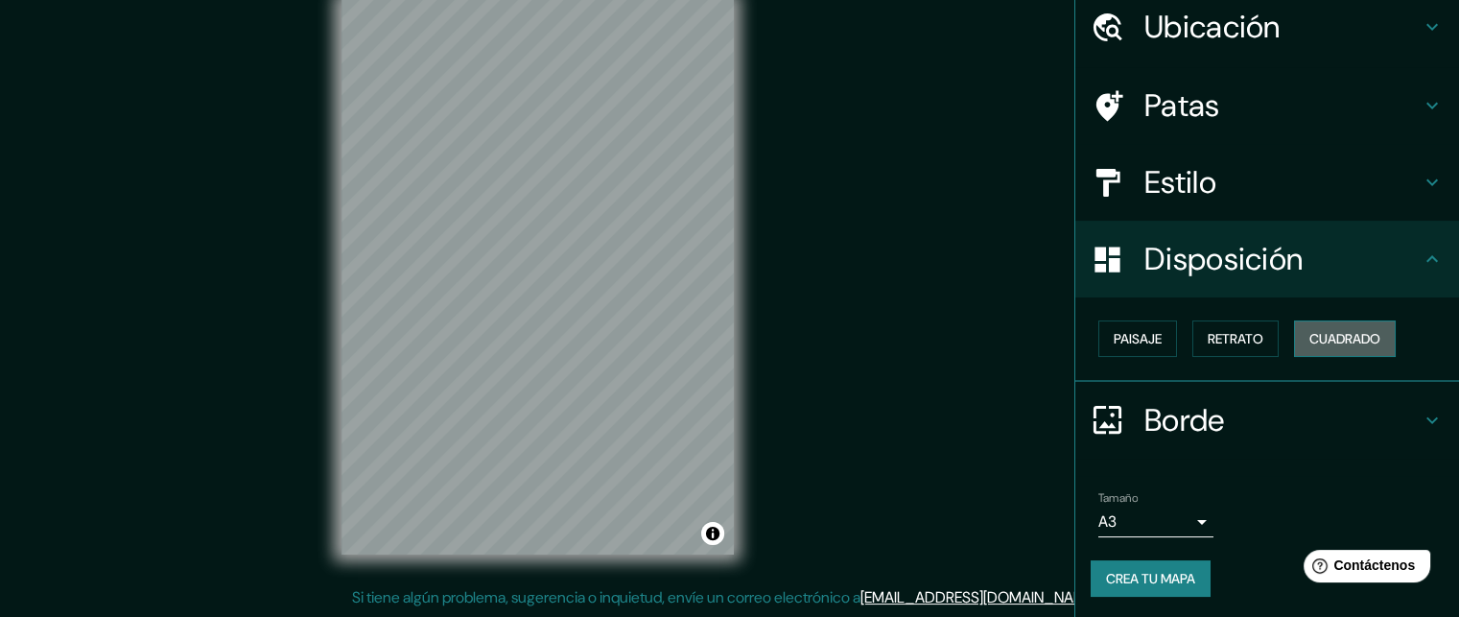
click at [1337, 340] on font "Cuadrado" at bounding box center [1344, 338] width 71 height 17
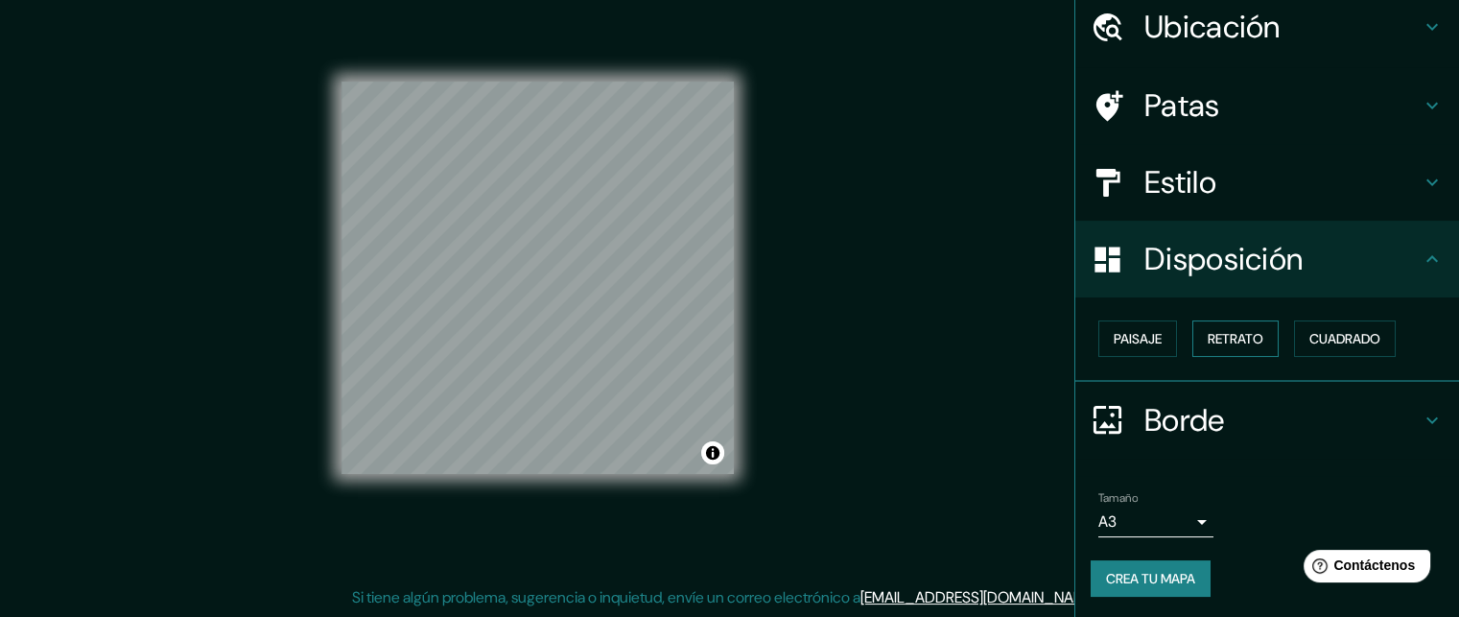
click at [1252, 337] on button "Retrato" at bounding box center [1235, 338] width 86 height 36
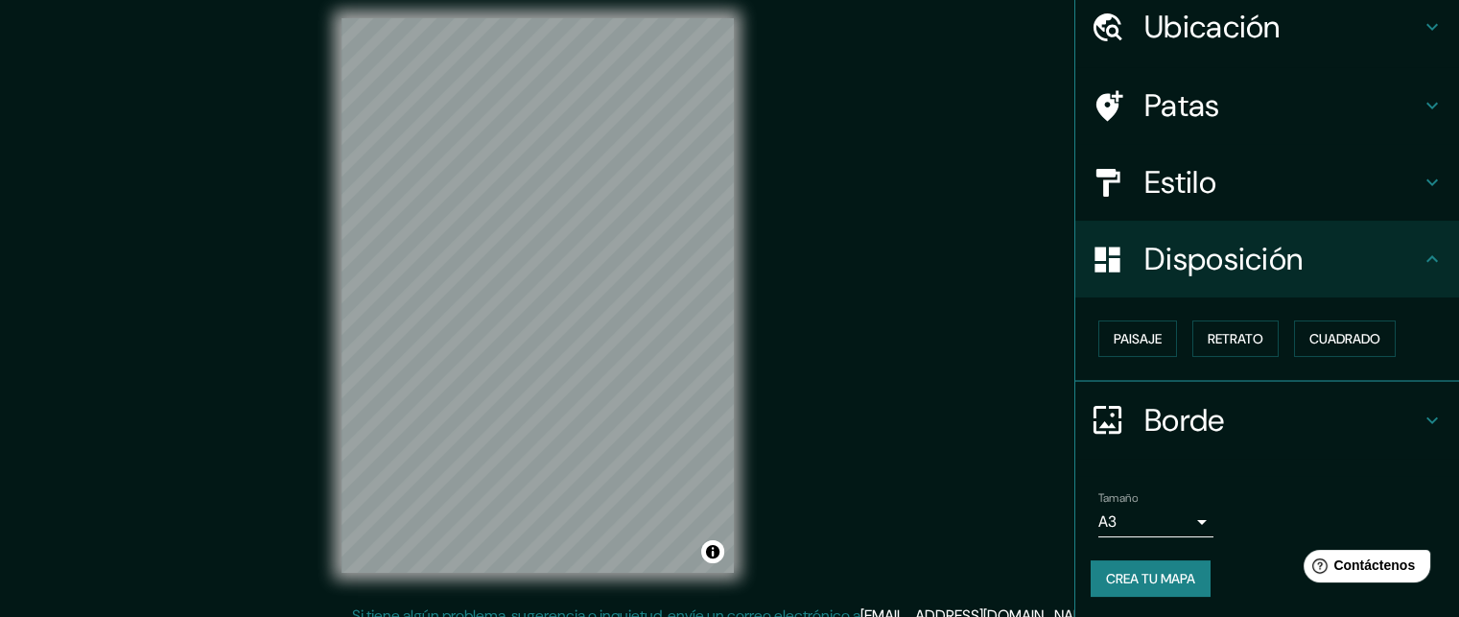
scroll to position [31, 0]
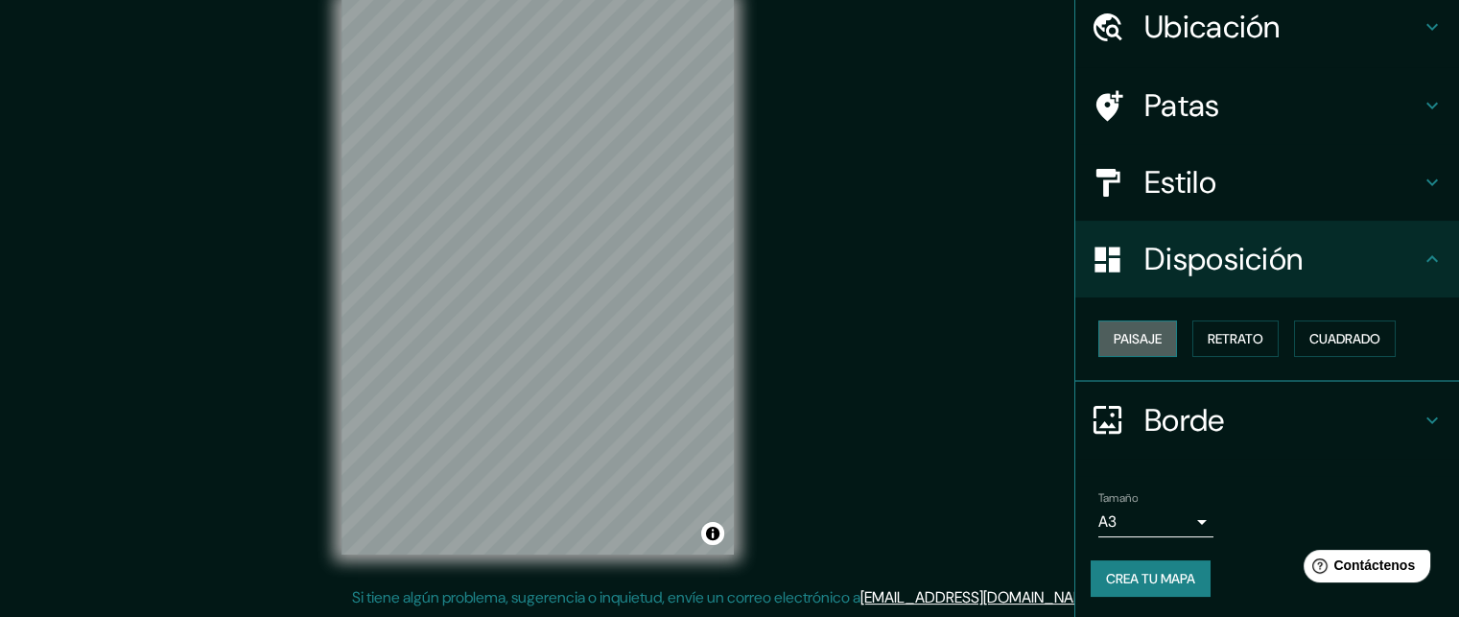
click at [1138, 343] on font "Paisaje" at bounding box center [1138, 338] width 48 height 17
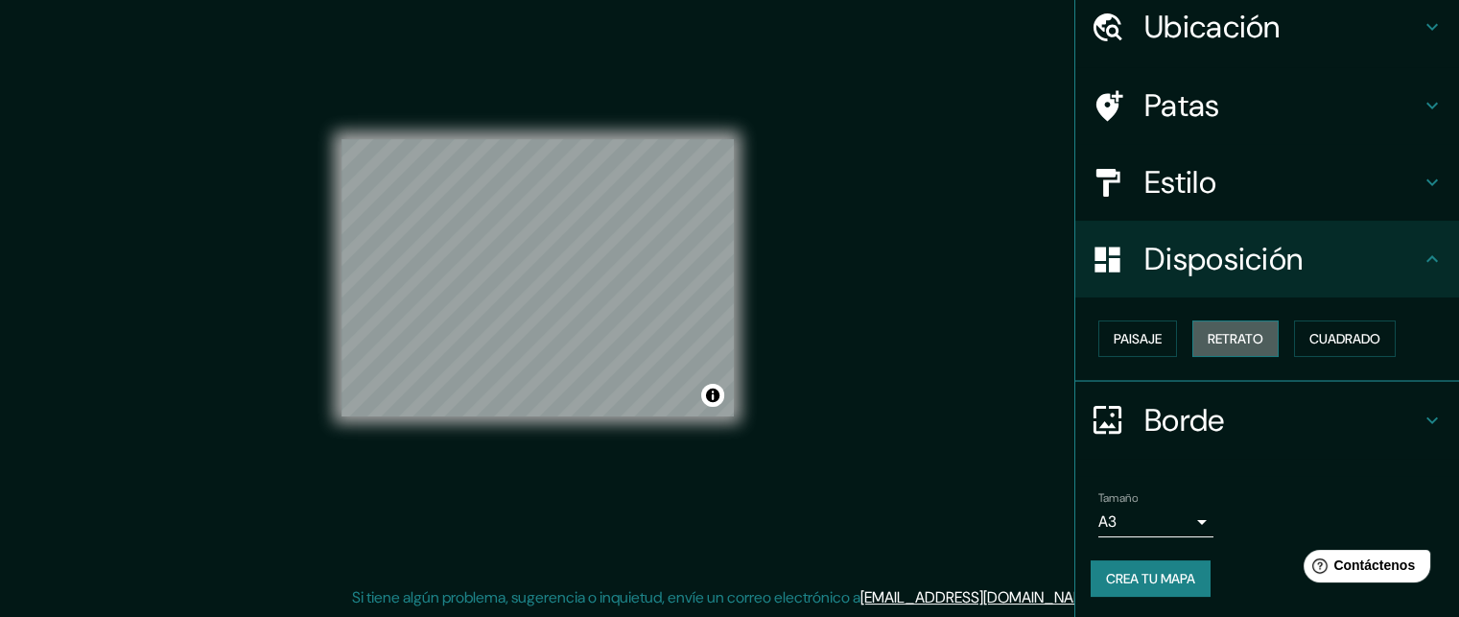
click at [1251, 346] on font "Retrato" at bounding box center [1236, 338] width 56 height 25
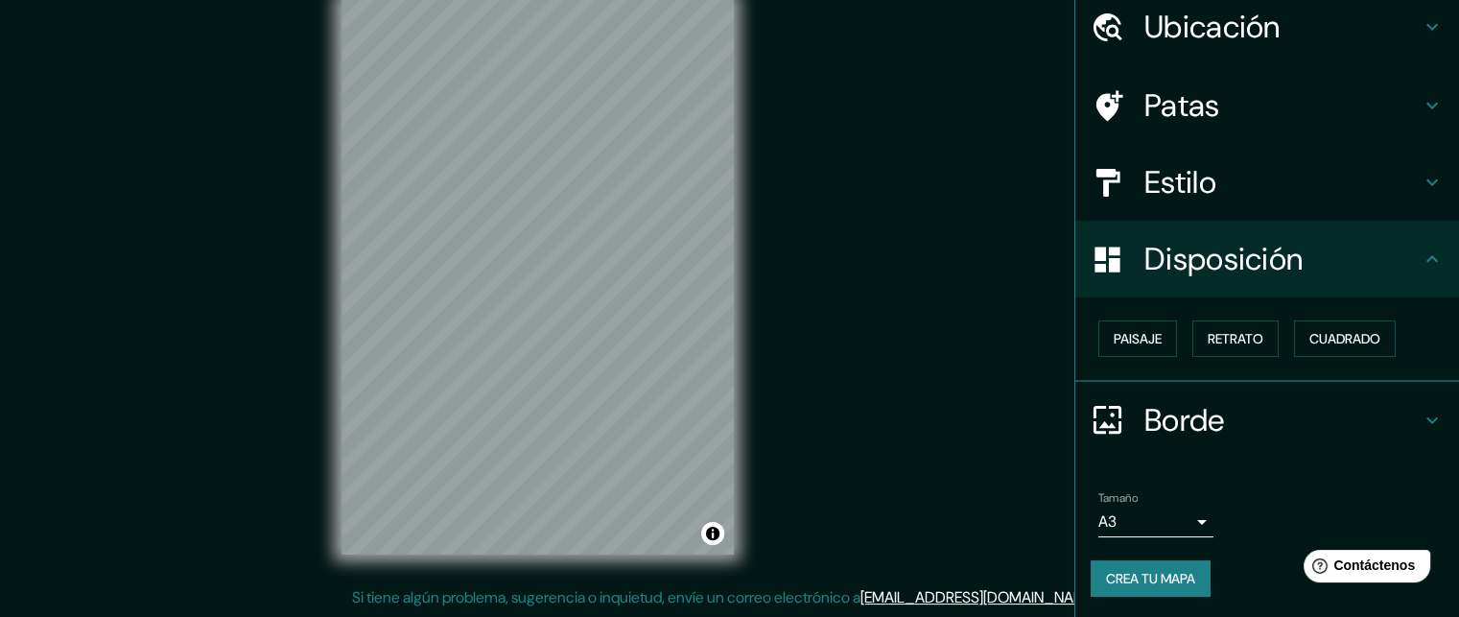
scroll to position [23, 0]
